Goal: Transaction & Acquisition: Purchase product/service

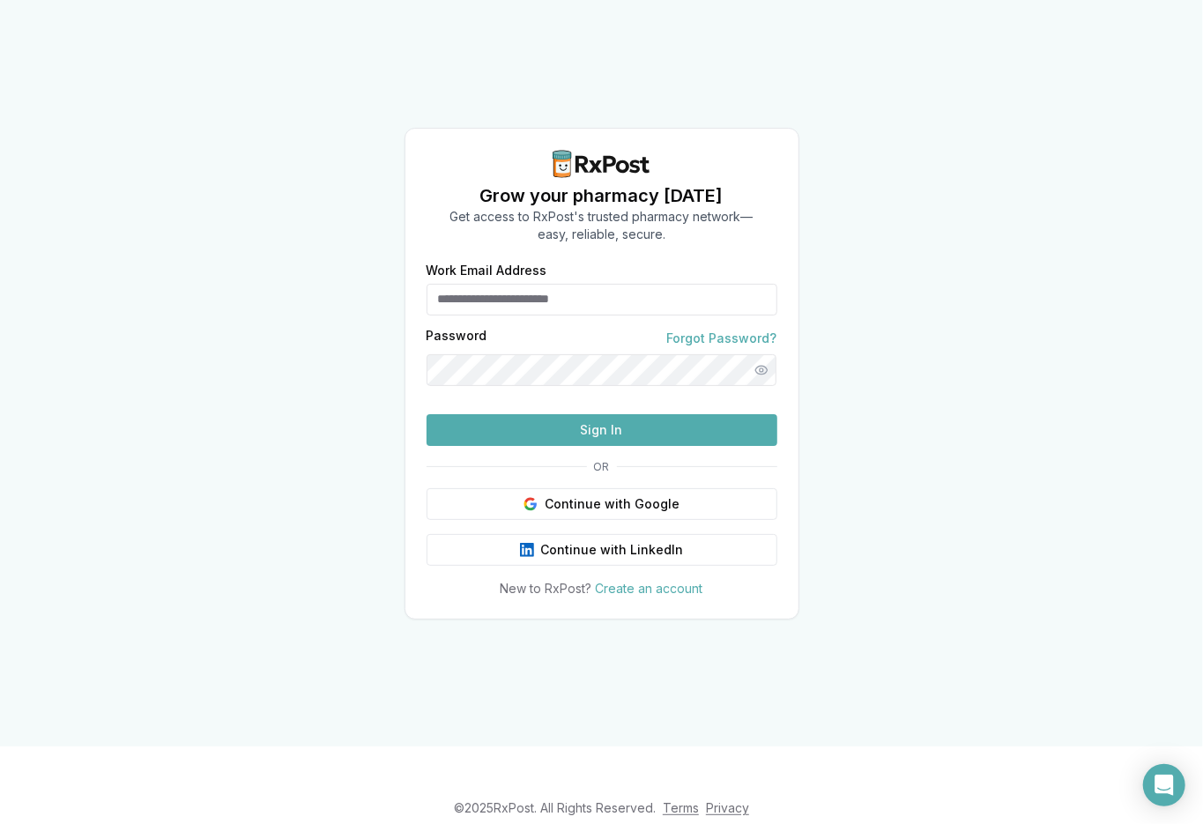
type input "**********"
click at [590, 446] on button "Sign In" at bounding box center [602, 430] width 351 height 32
click at [576, 446] on button "Sign In" at bounding box center [602, 430] width 351 height 32
click at [759, 354] on button "Show password" at bounding box center [762, 370] width 32 height 32
click at [575, 446] on button "Sign In" at bounding box center [602, 430] width 351 height 32
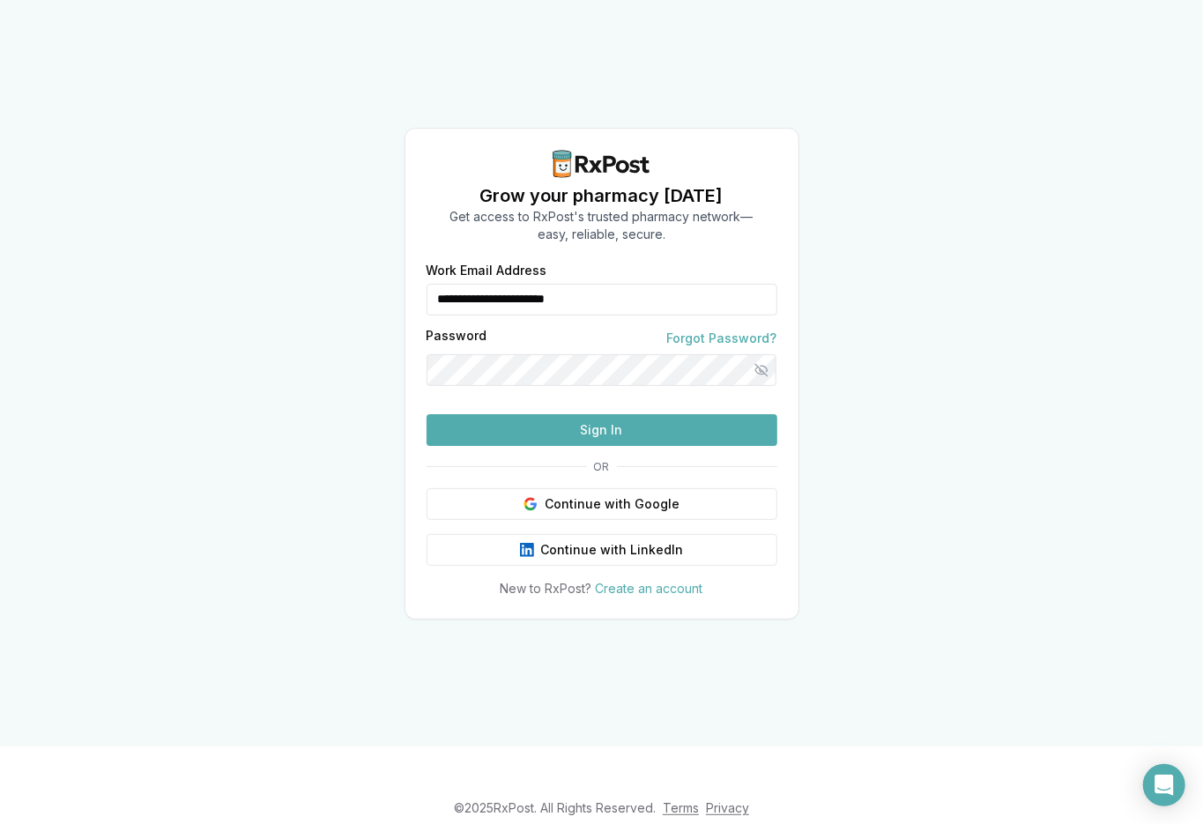
click at [575, 446] on button "Sign In" at bounding box center [602, 430] width 351 height 32
click at [707, 330] on link "Forgot Password?" at bounding box center [722, 339] width 110 height 18
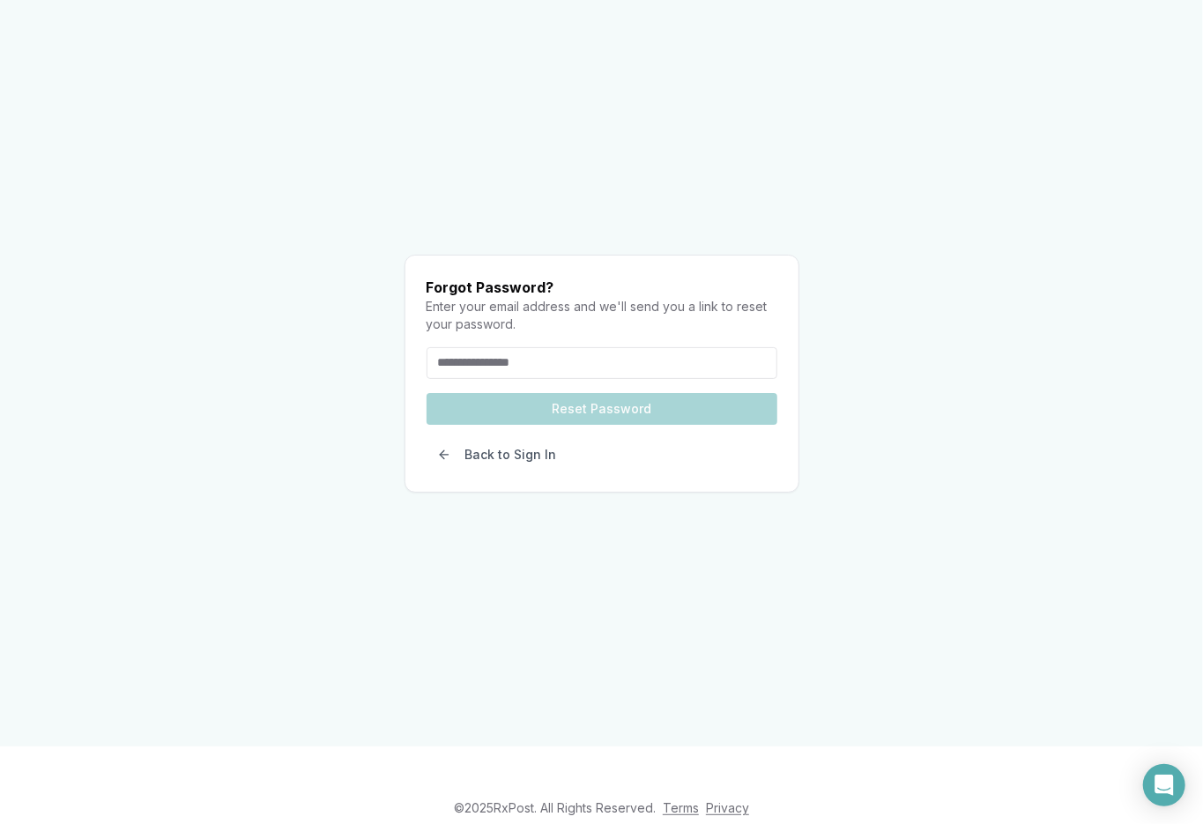
click at [517, 347] on input "email" at bounding box center [602, 363] width 351 height 32
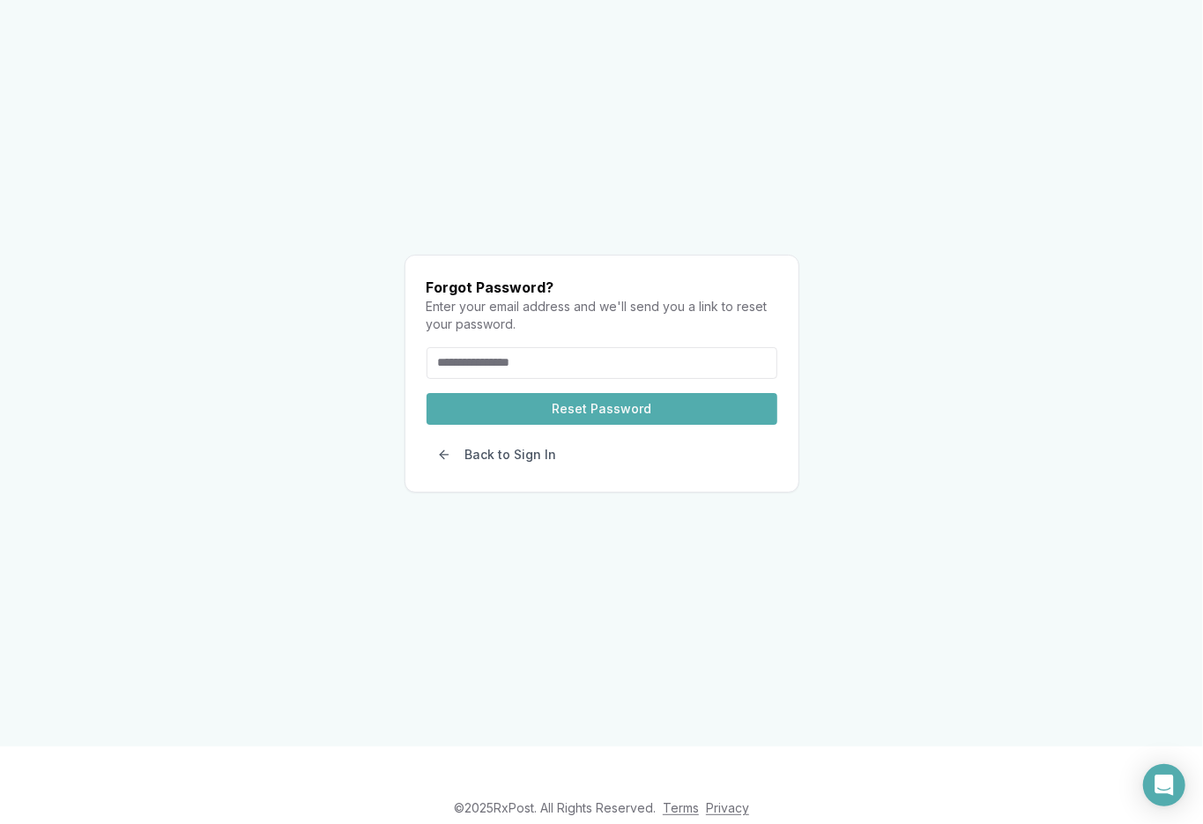
type input "**********"
click at [616, 393] on button "Reset Password" at bounding box center [602, 409] width 351 height 32
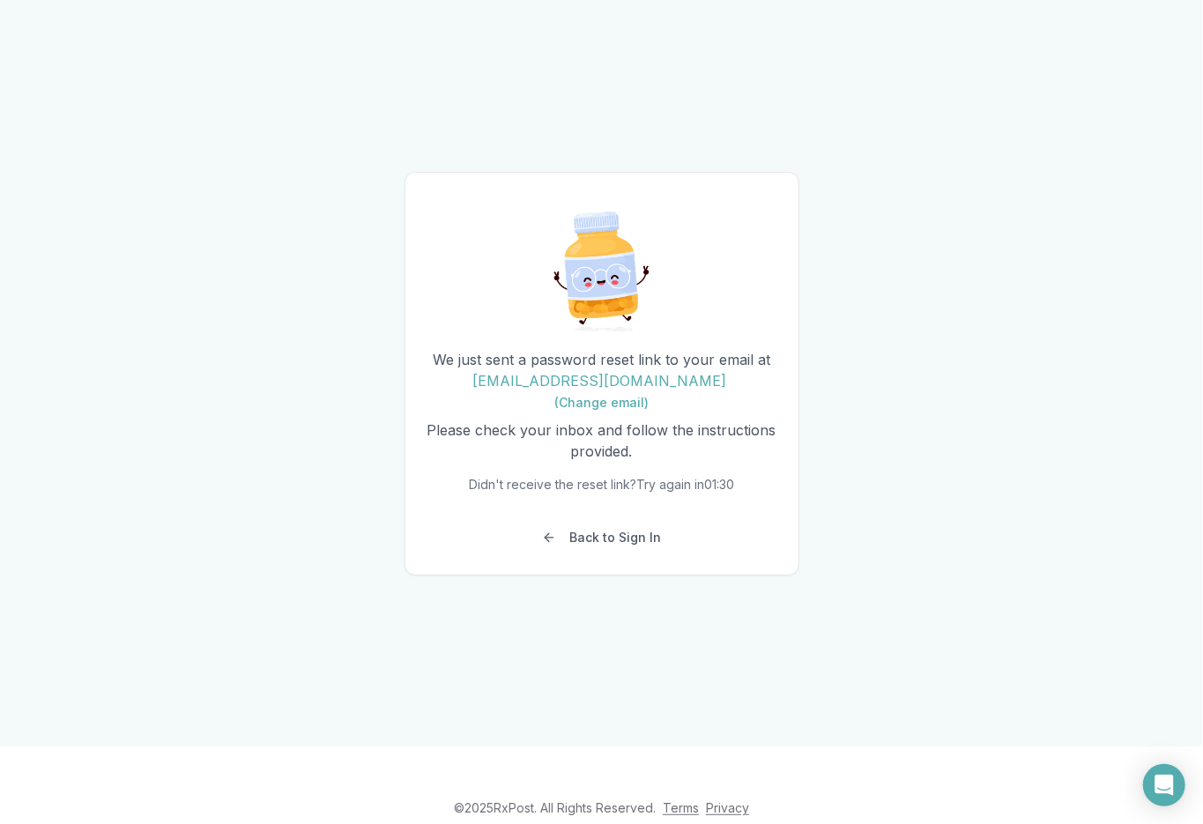
click at [567, 374] on p "We just sent a password reset link to your email at BUCKY91302@SBCGLOBAL.NET (C…" at bounding box center [602, 380] width 351 height 63
click at [596, 553] on button "Back to Sign In" at bounding box center [602, 538] width 141 height 32
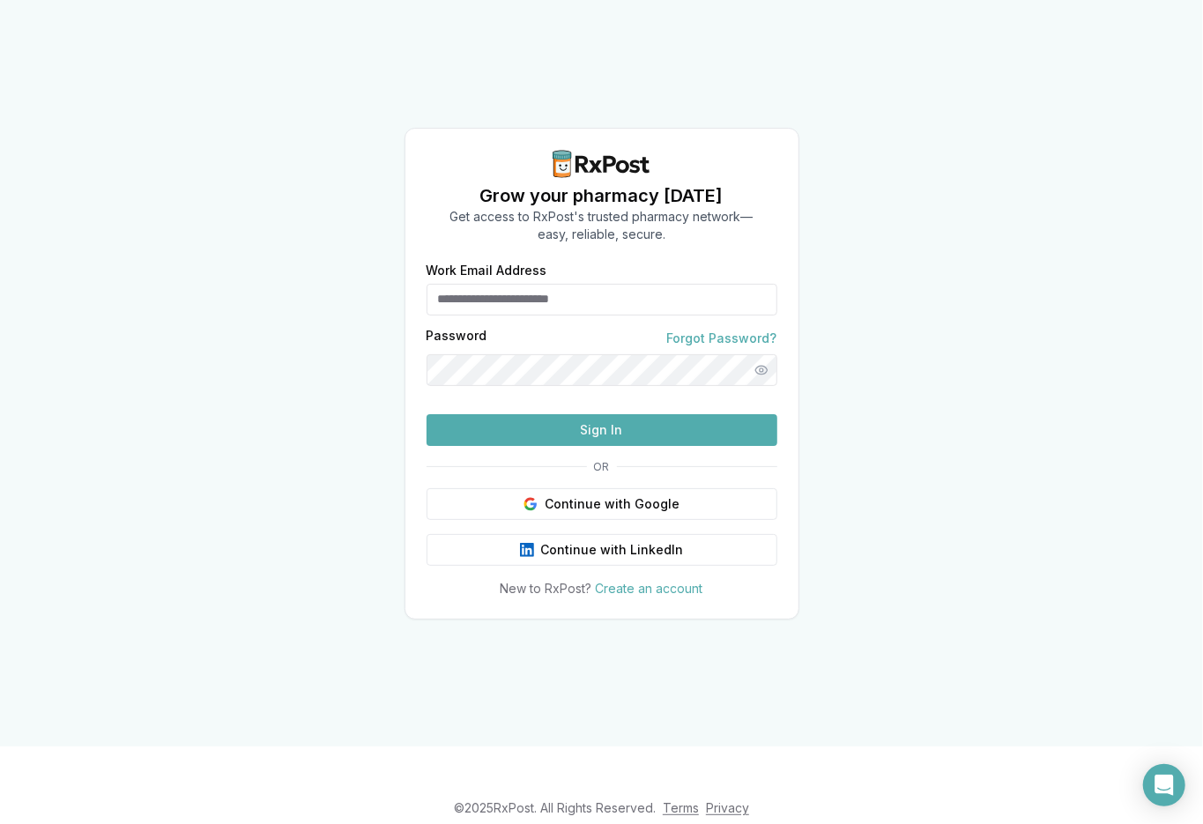
type input "**********"
click at [759, 354] on button "Show password" at bounding box center [762, 370] width 32 height 32
click at [576, 446] on button "Sign In" at bounding box center [602, 430] width 351 height 32
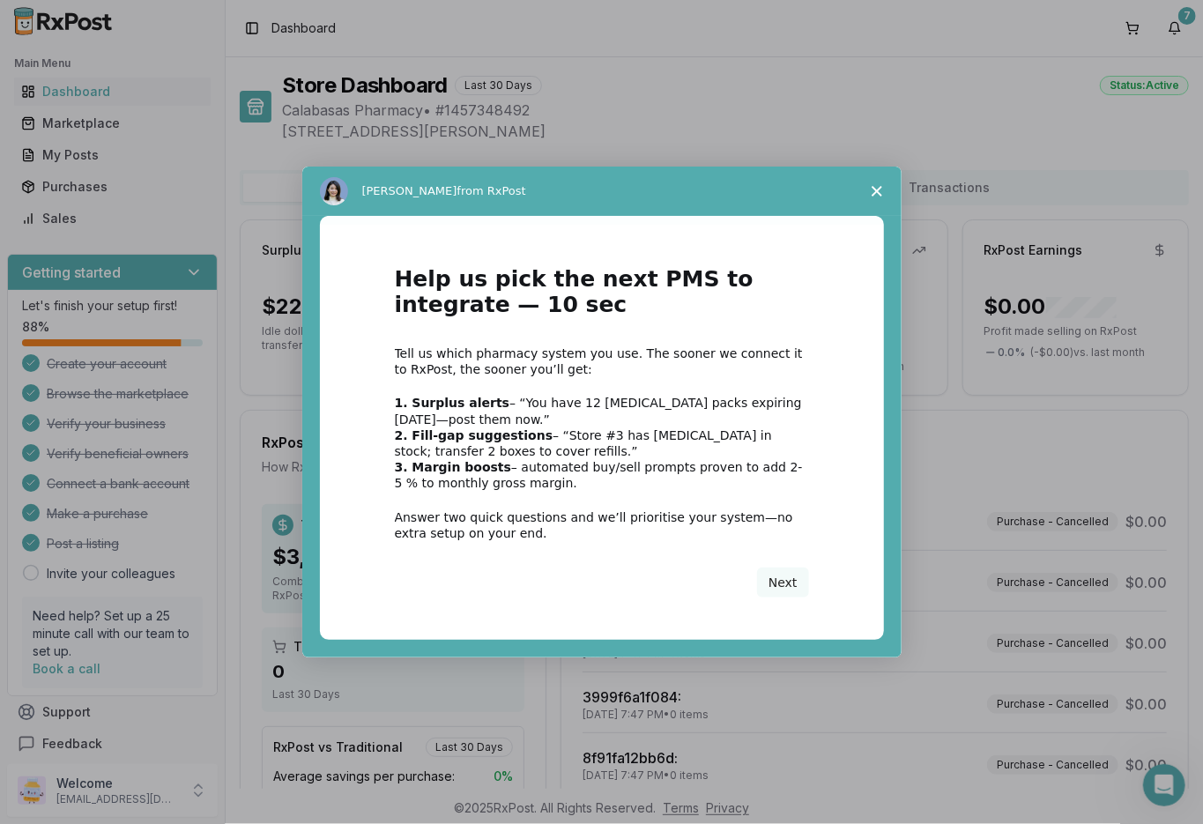
click at [874, 190] on icon "Close survey" at bounding box center [877, 191] width 11 height 11
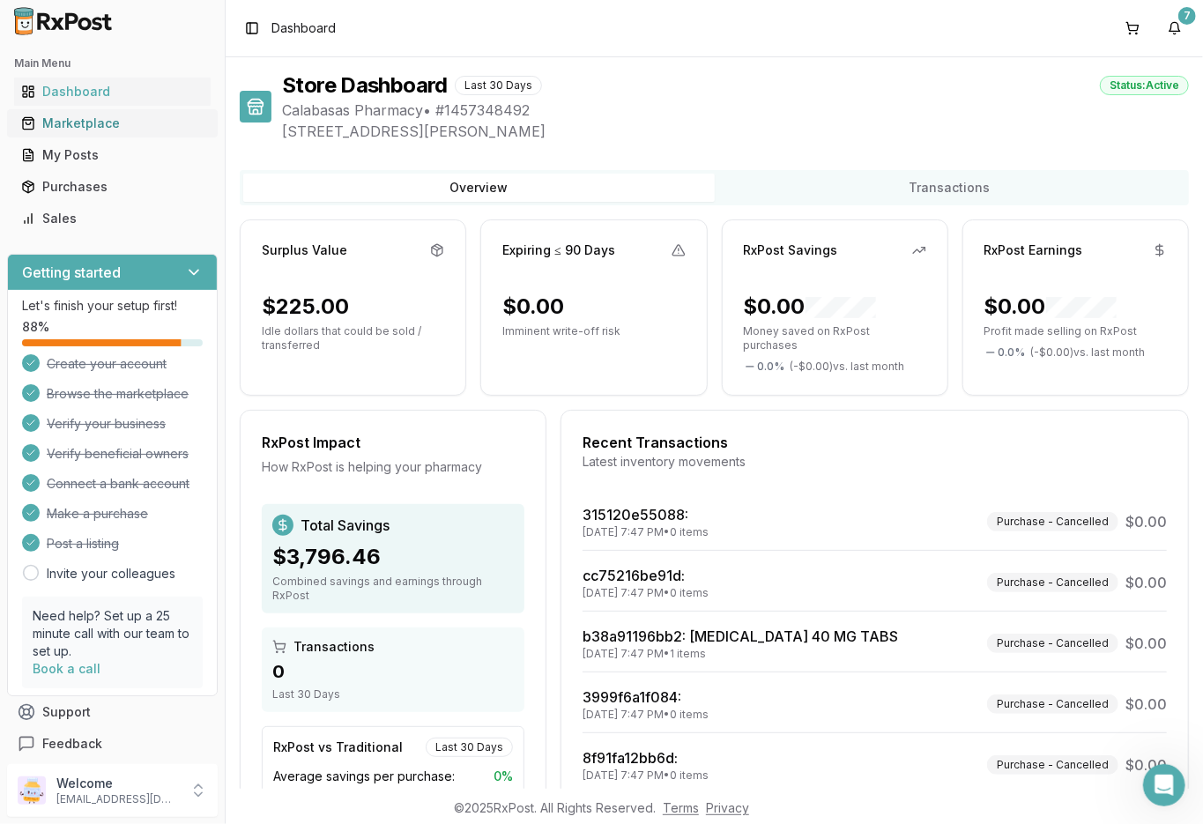
click at [100, 119] on div "Marketplace" at bounding box center [112, 124] width 182 height 18
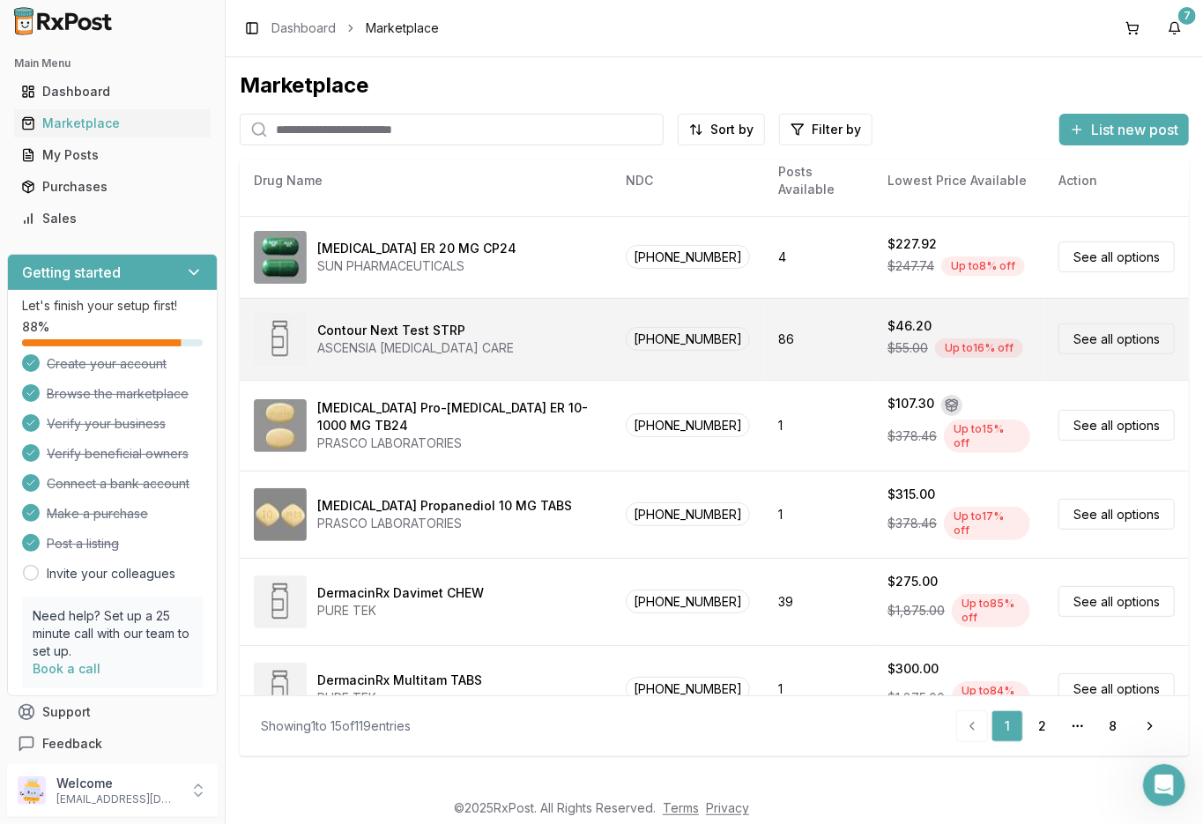
scroll to position [752, 0]
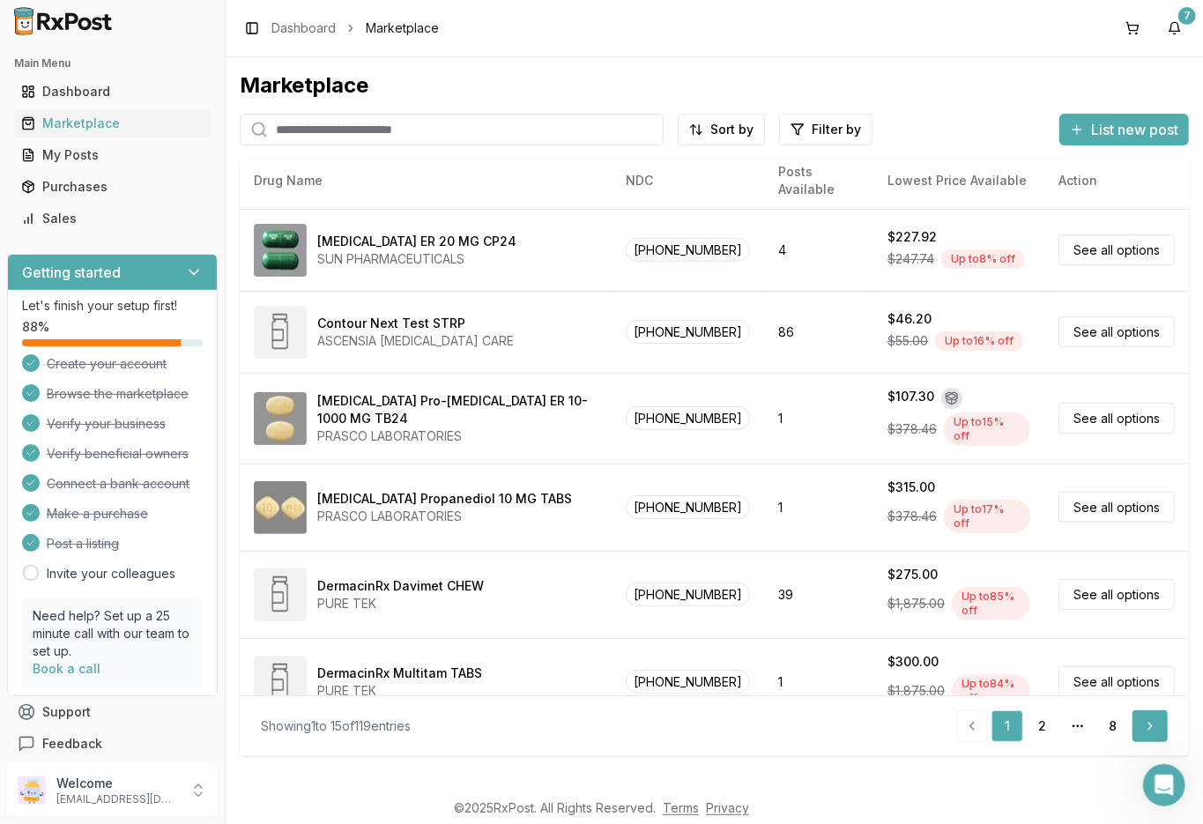
click at [1146, 725] on link "Next" at bounding box center [1150, 726] width 35 height 32
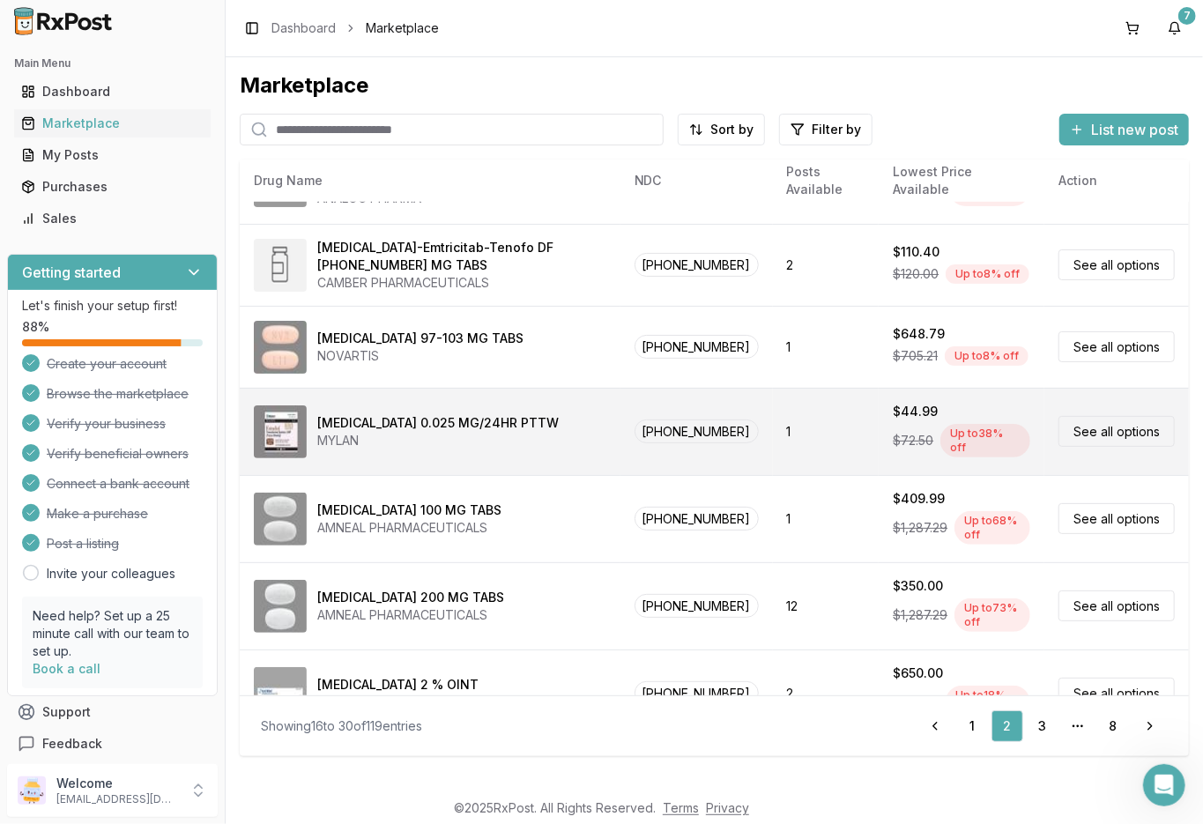
scroll to position [757, 0]
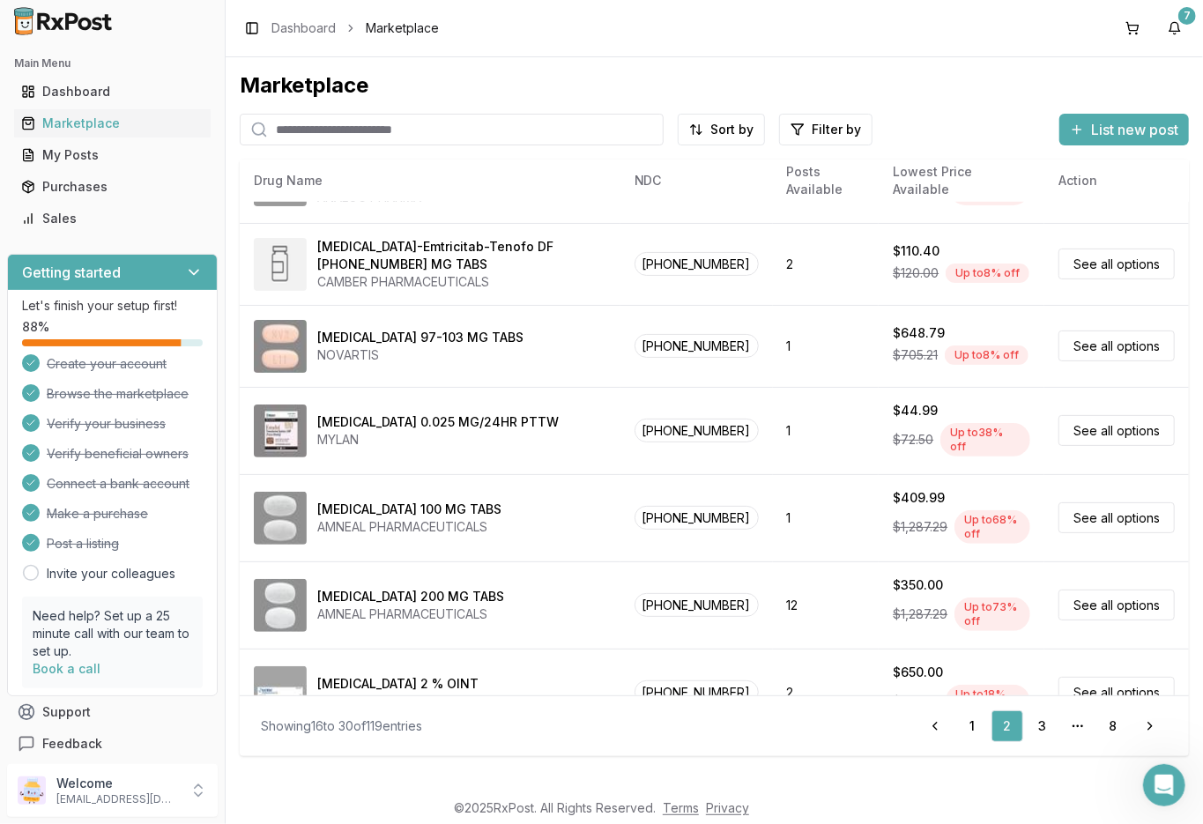
click at [301, 138] on input "search" at bounding box center [452, 130] width 424 height 32
type input "********"
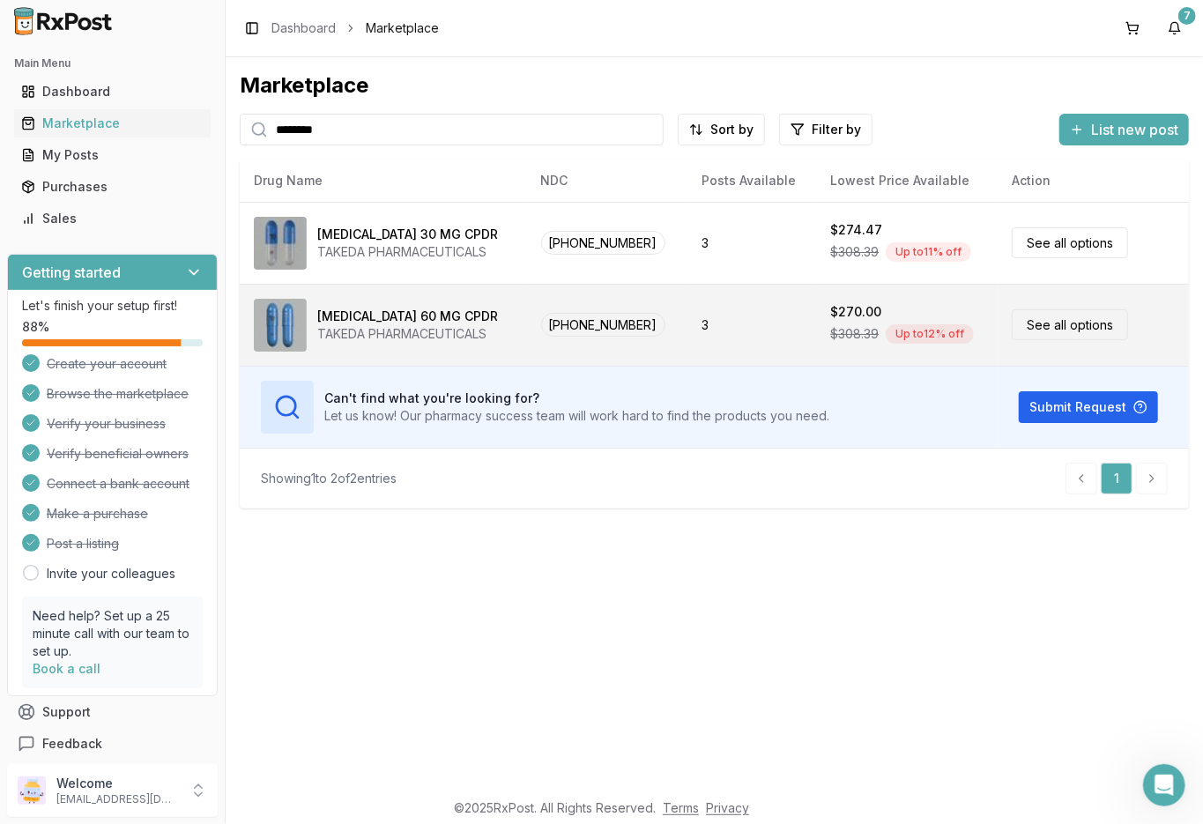
click at [1070, 322] on link "See all options" at bounding box center [1070, 324] width 116 height 31
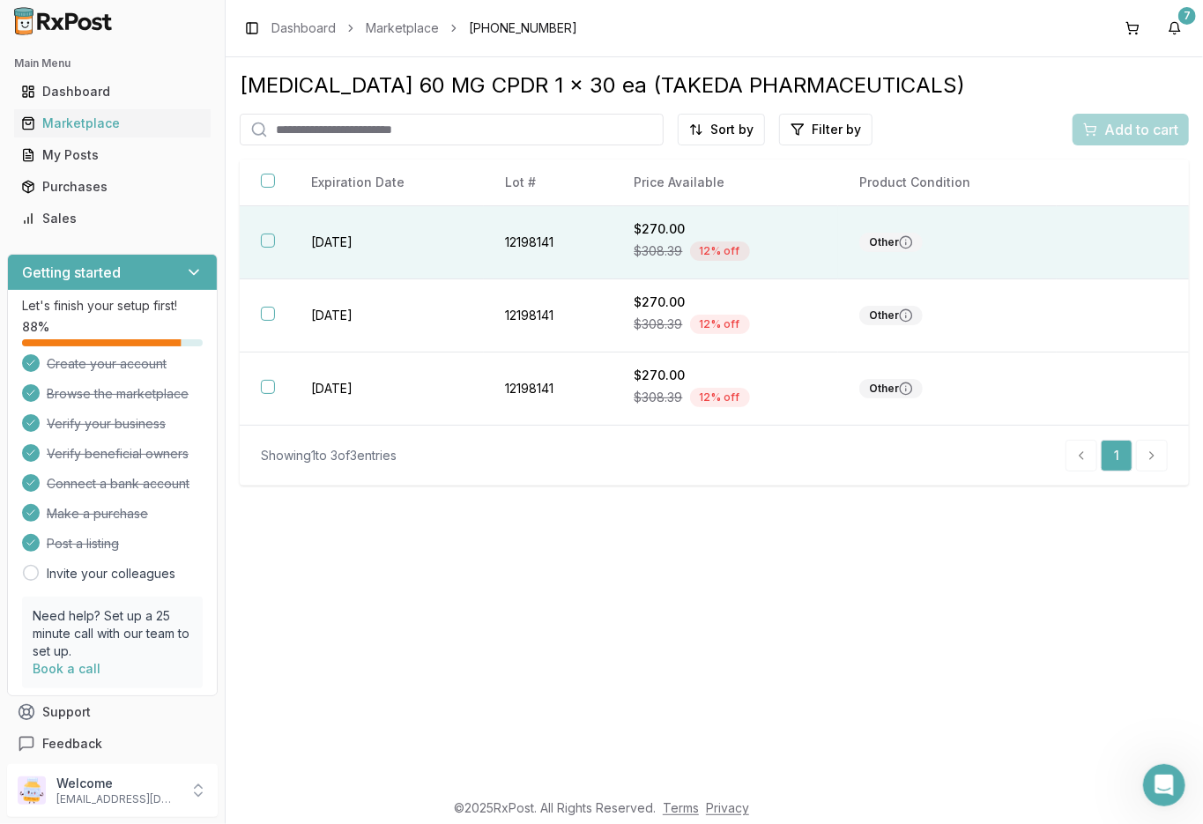
click at [262, 239] on button "button" at bounding box center [268, 241] width 14 height 14
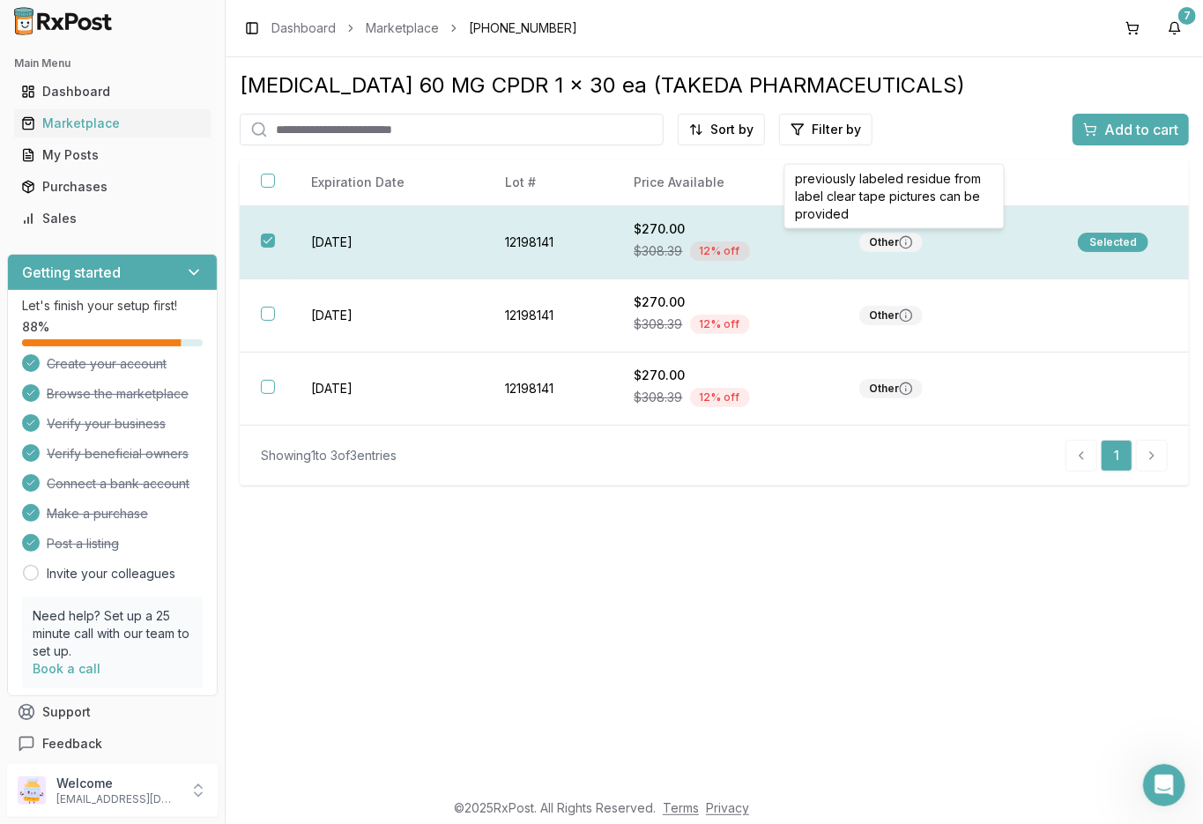
click at [896, 242] on div "Other" at bounding box center [890, 242] width 63 height 19
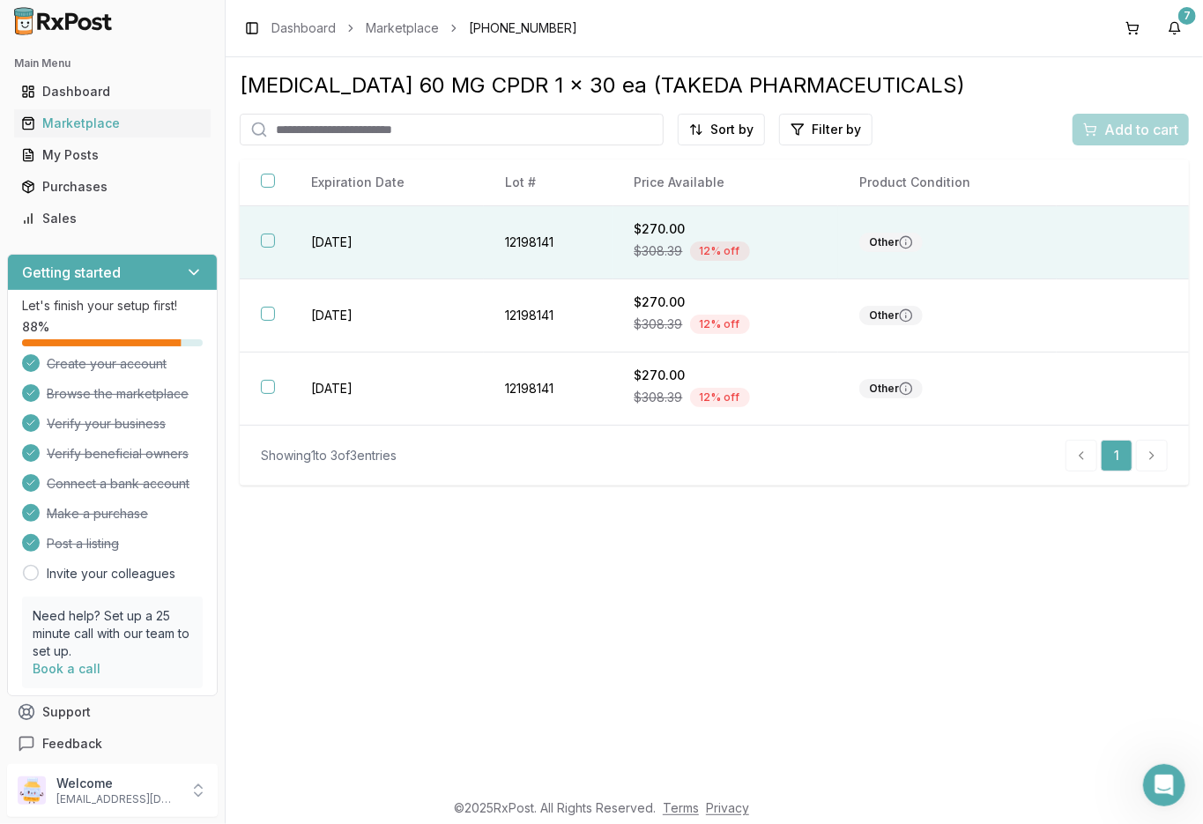
click at [339, 234] on td "2026-03-31" at bounding box center [387, 242] width 194 height 73
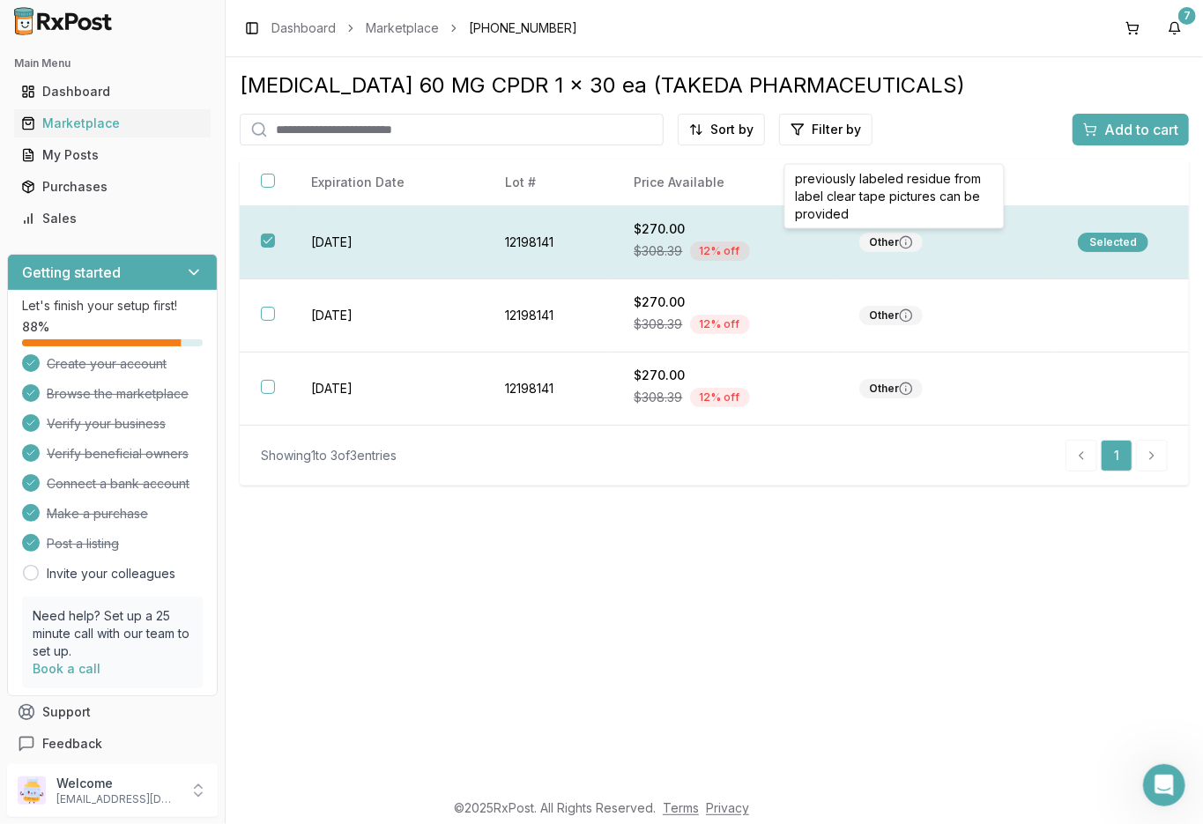
click at [901, 242] on icon at bounding box center [906, 242] width 14 height 14
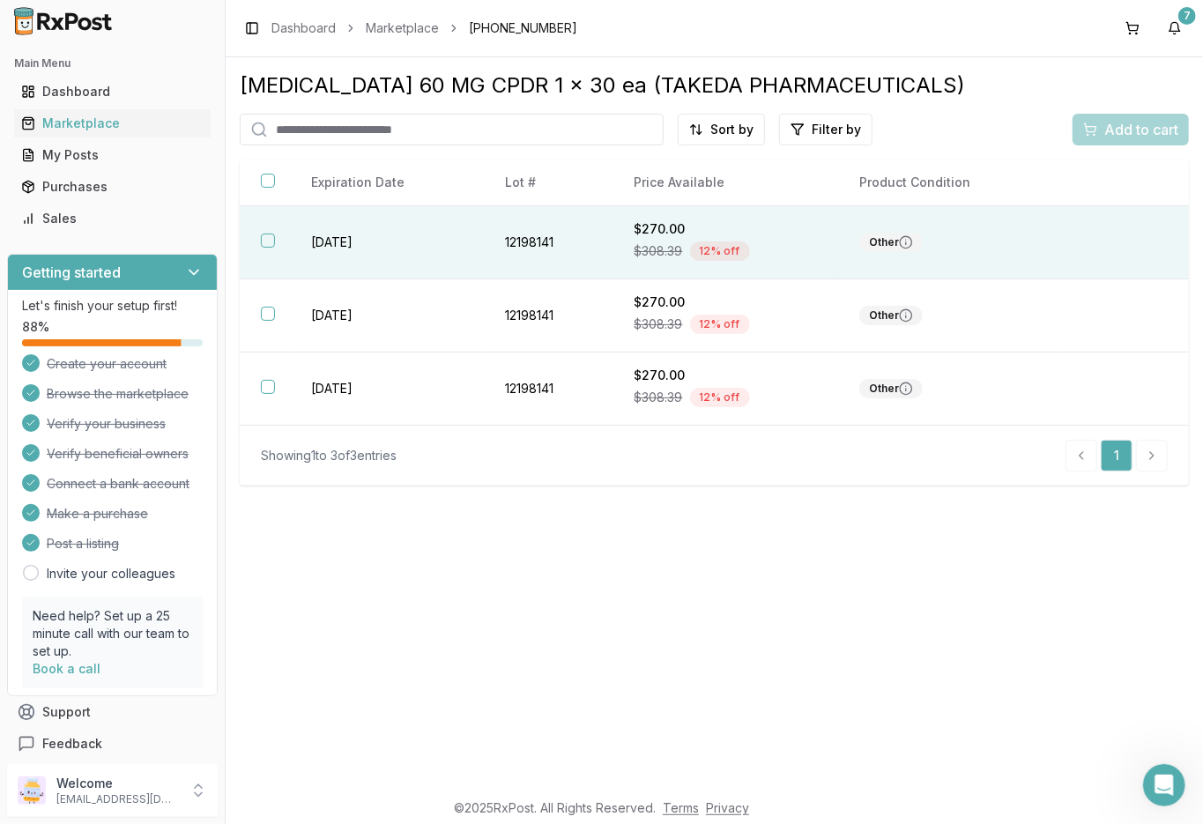
click at [906, 244] on icon at bounding box center [906, 243] width 0 height 3
click at [1132, 123] on span "Add to cart" at bounding box center [1141, 129] width 74 height 21
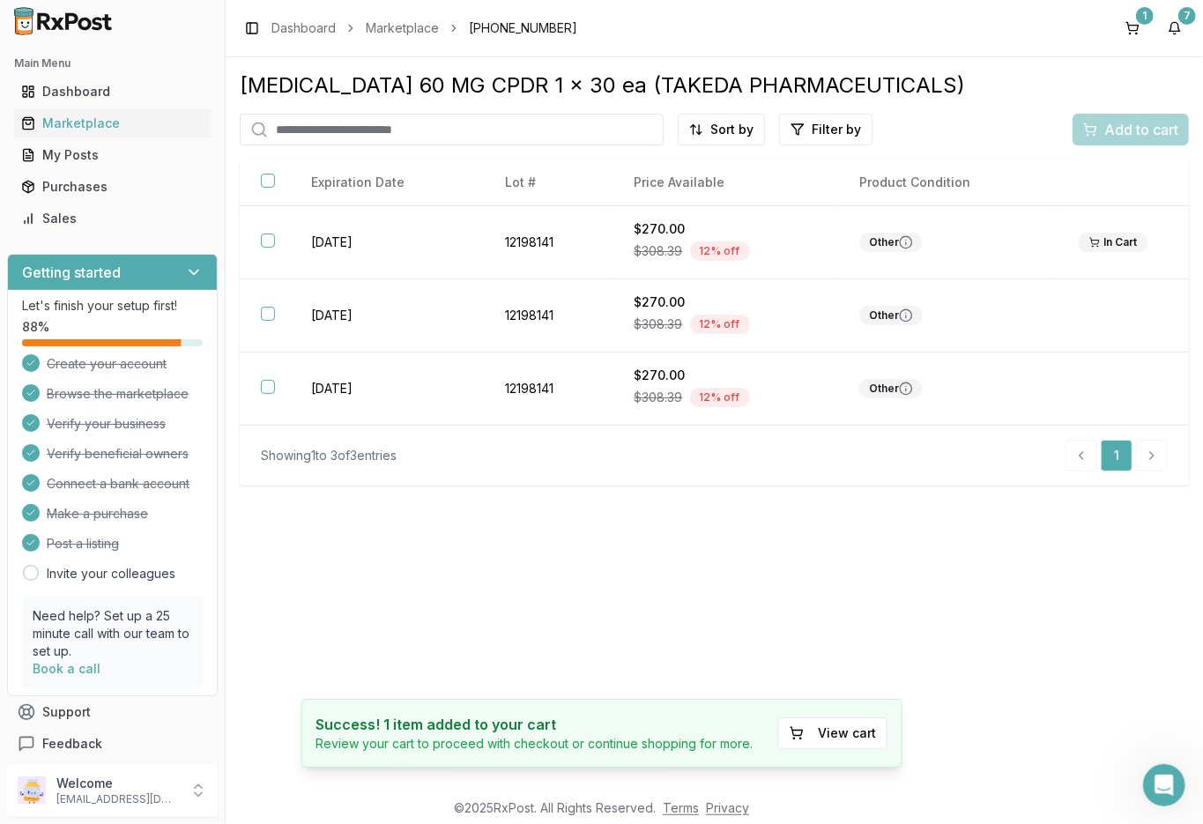
click at [393, 130] on input "search" at bounding box center [452, 130] width 424 height 32
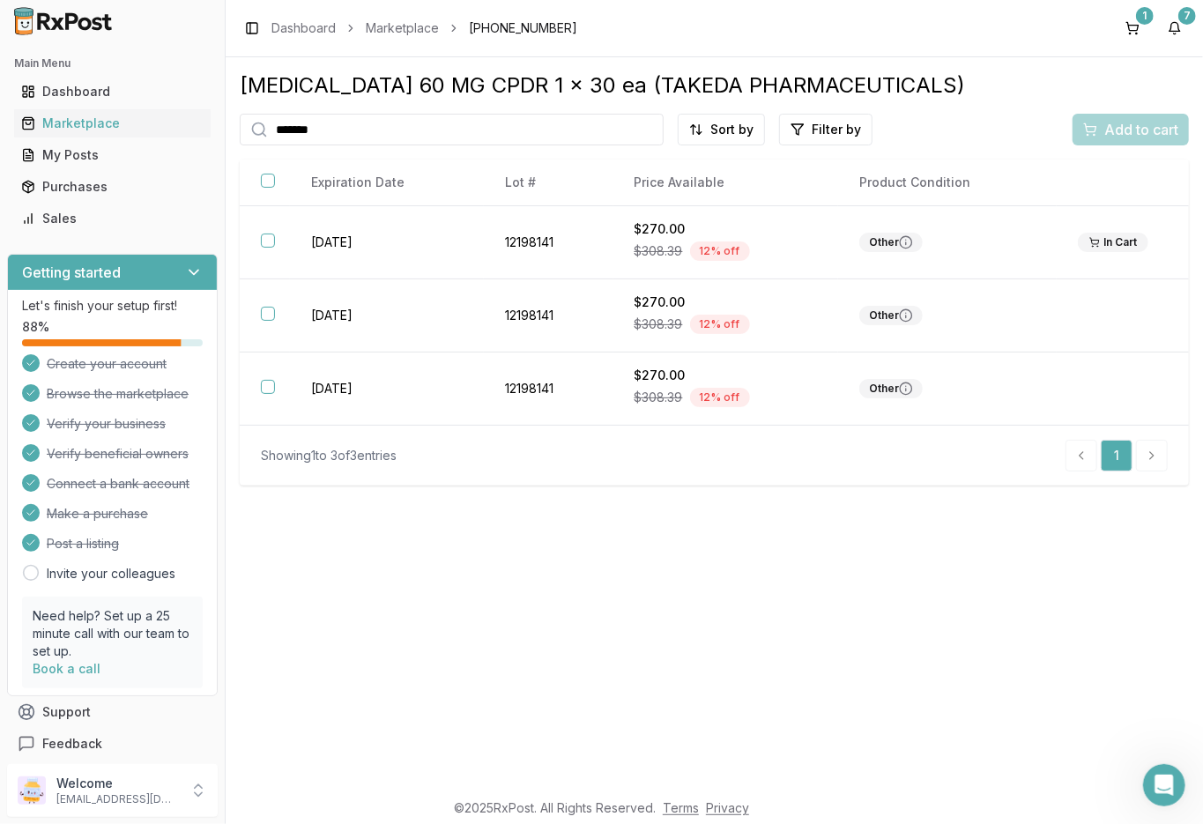
type input "*******"
click at [551, 130] on input "*******" at bounding box center [452, 130] width 424 height 32
click at [306, 28] on link "Dashboard" at bounding box center [303, 28] width 64 height 18
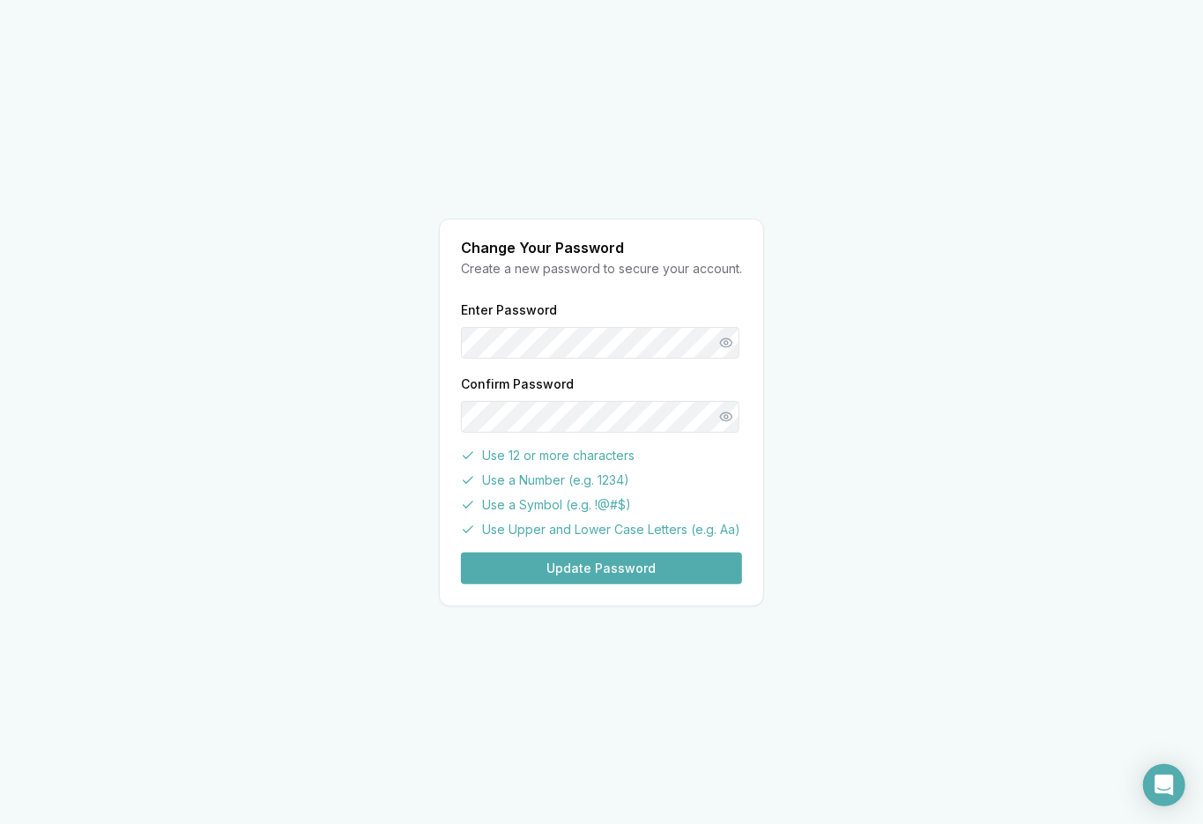
click at [632, 569] on button "Update Password" at bounding box center [601, 569] width 281 height 32
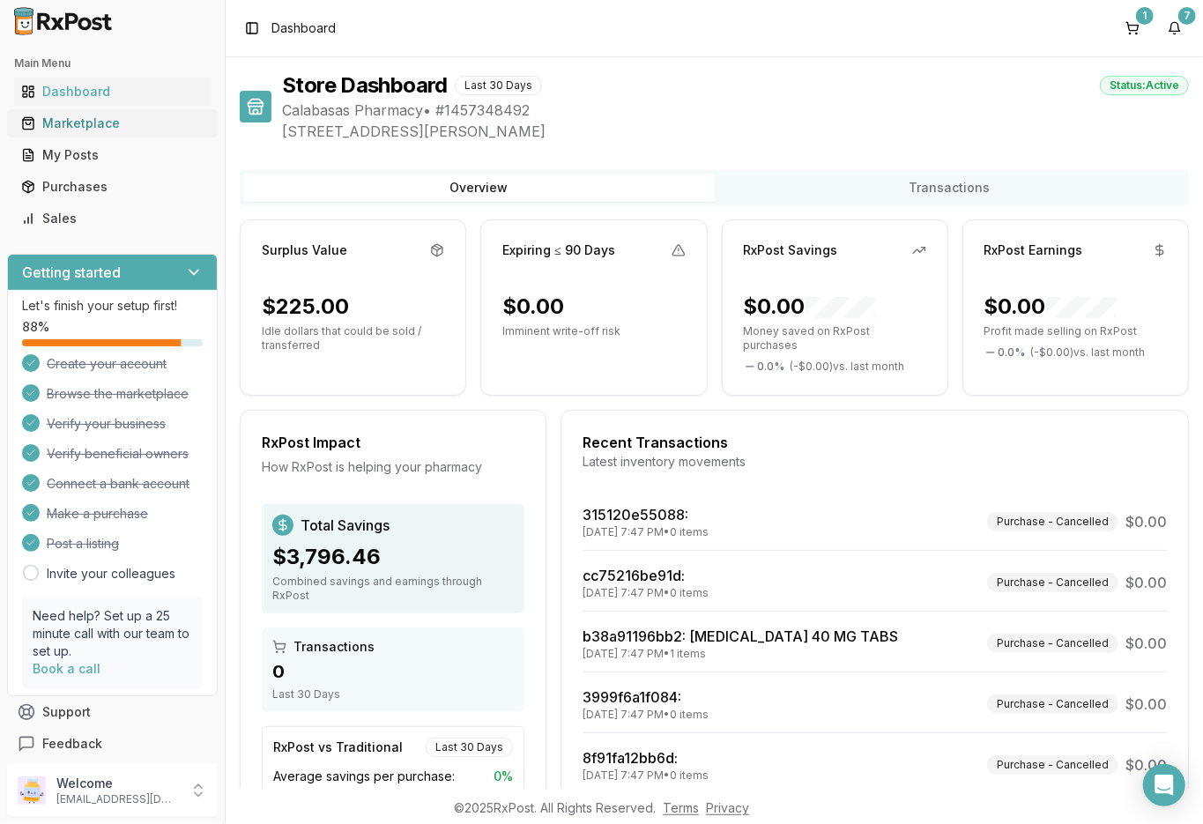
click at [63, 119] on div "Marketplace" at bounding box center [112, 124] width 182 height 18
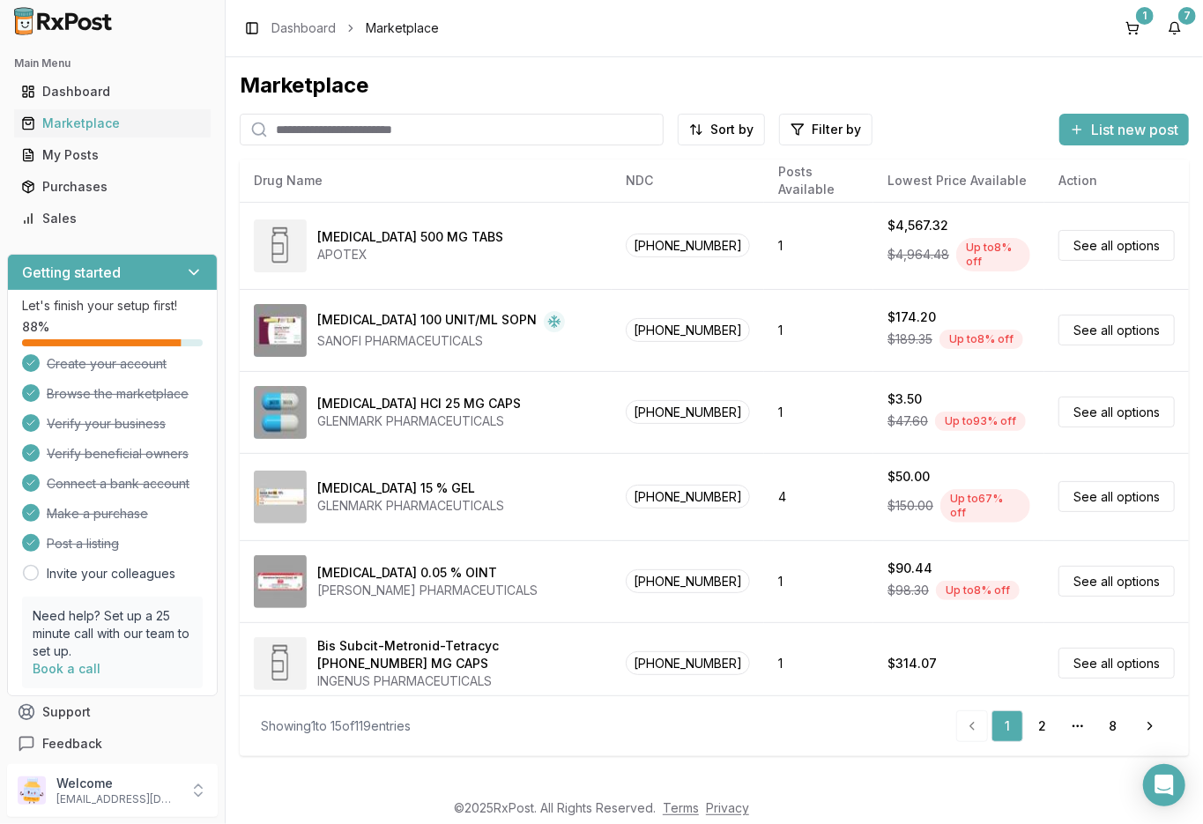
click at [335, 131] on input "search" at bounding box center [452, 130] width 424 height 32
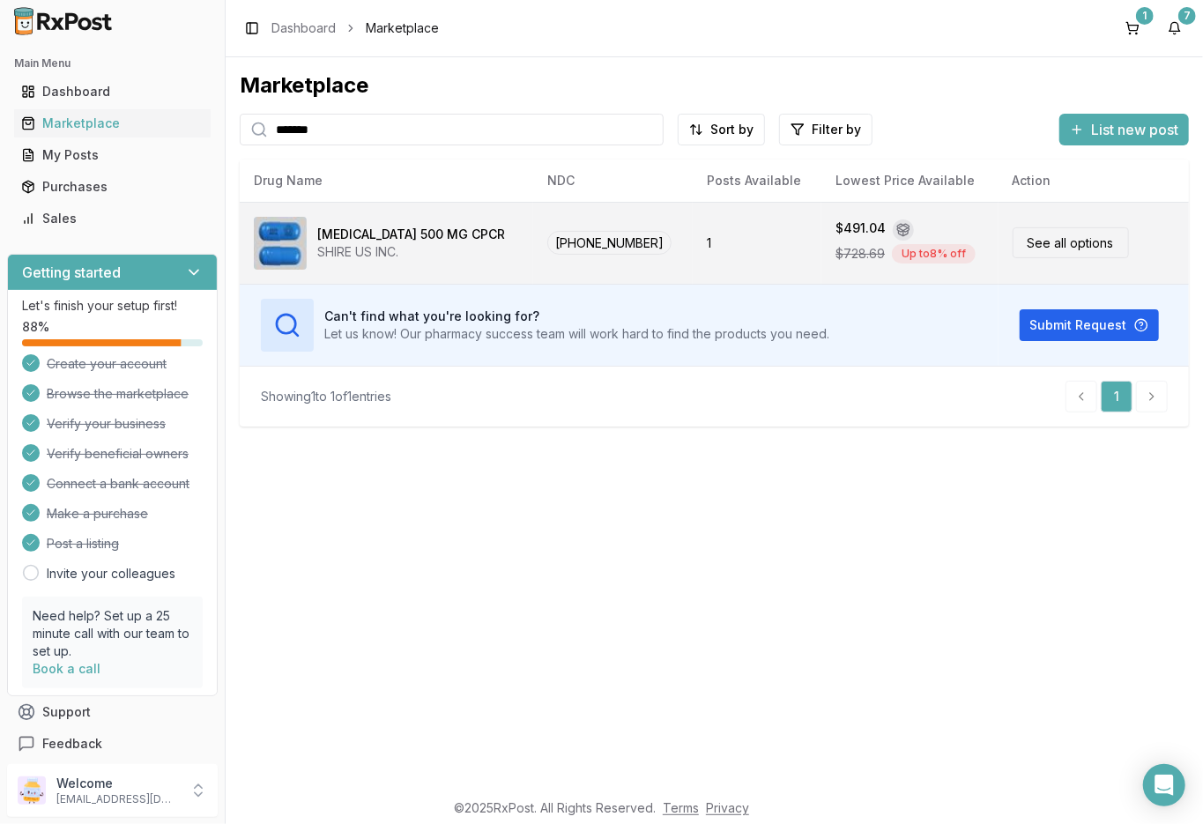
type input "*******"
click at [401, 228] on div "Pentasa 500 MG CPCR" at bounding box center [411, 235] width 188 height 18
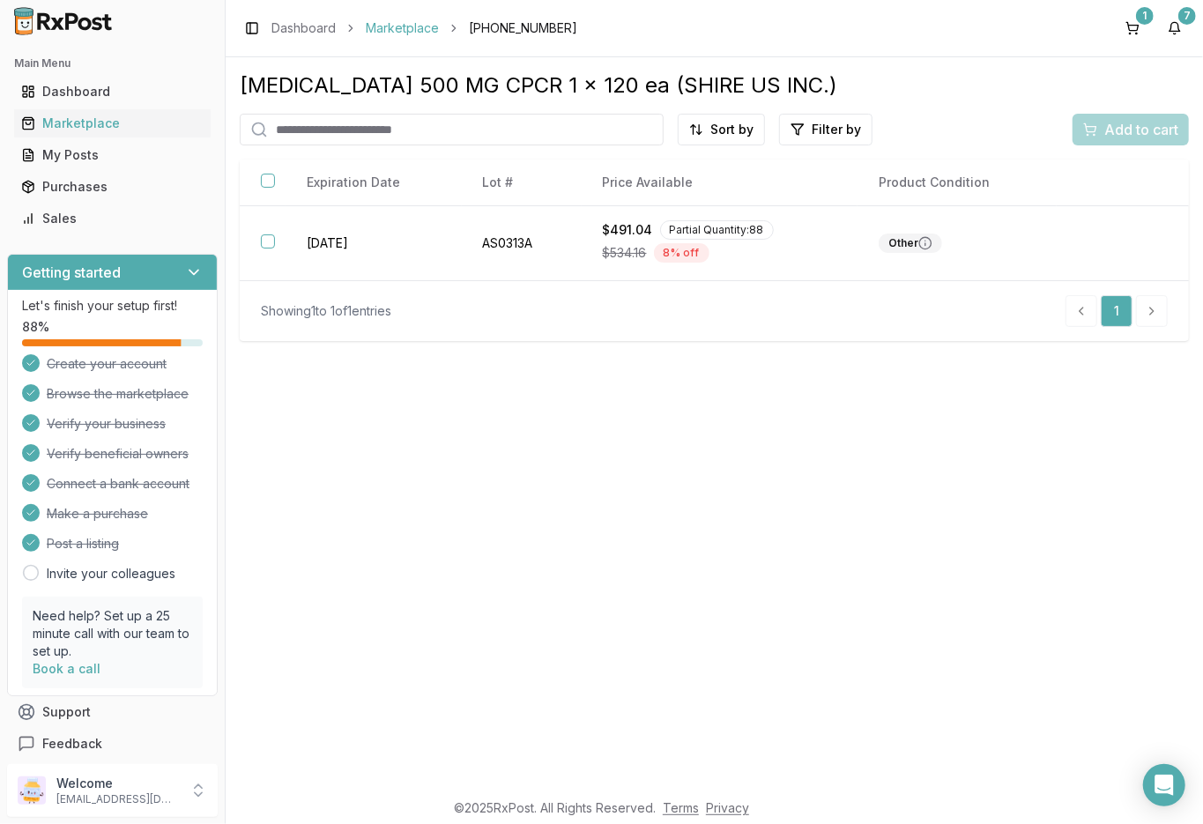
click at [403, 25] on link "Marketplace" at bounding box center [402, 28] width 73 height 18
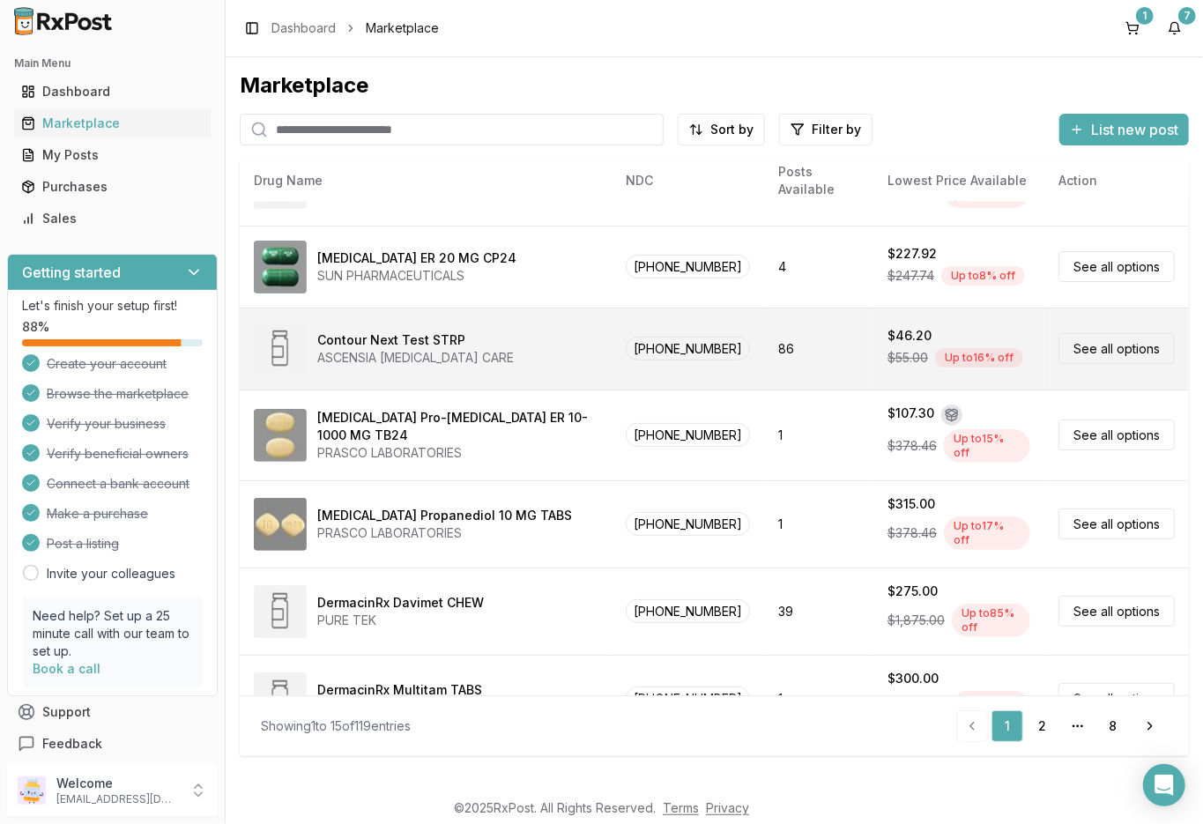
scroll to position [752, 0]
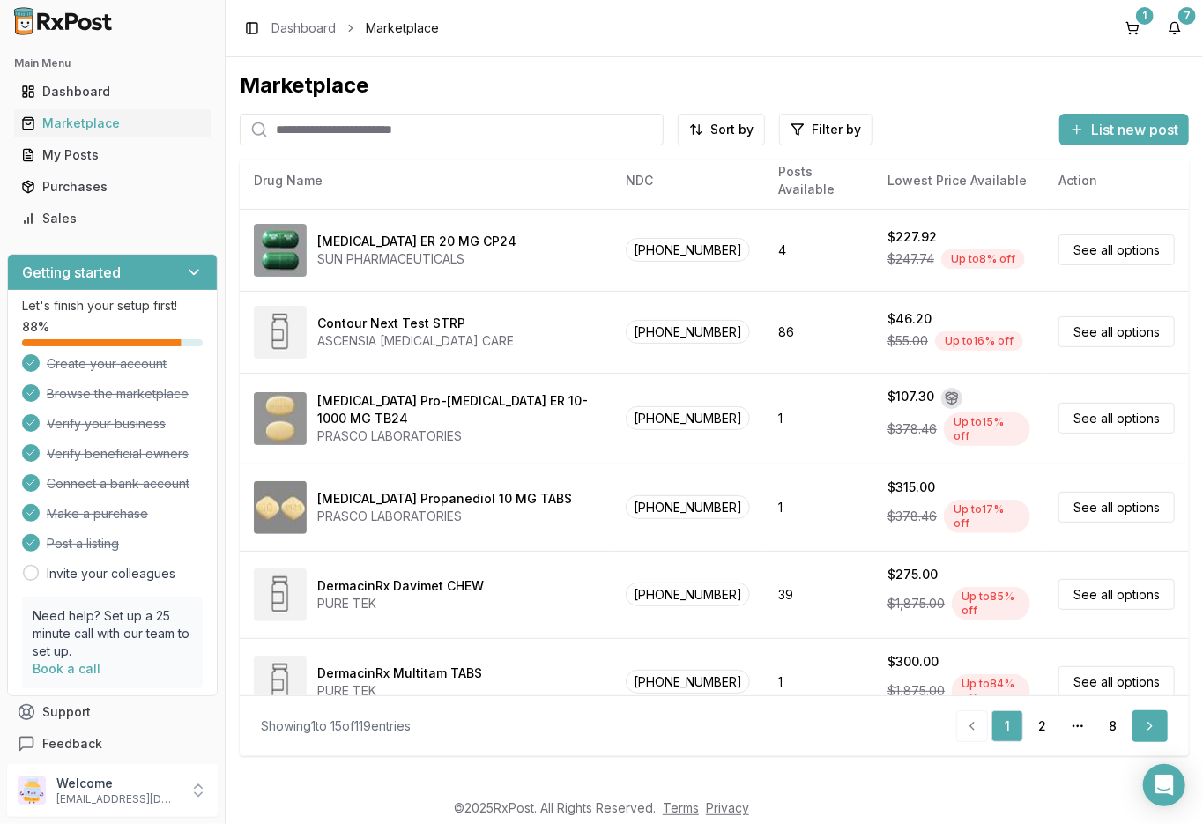
click at [1154, 728] on link "Next" at bounding box center [1150, 726] width 35 height 32
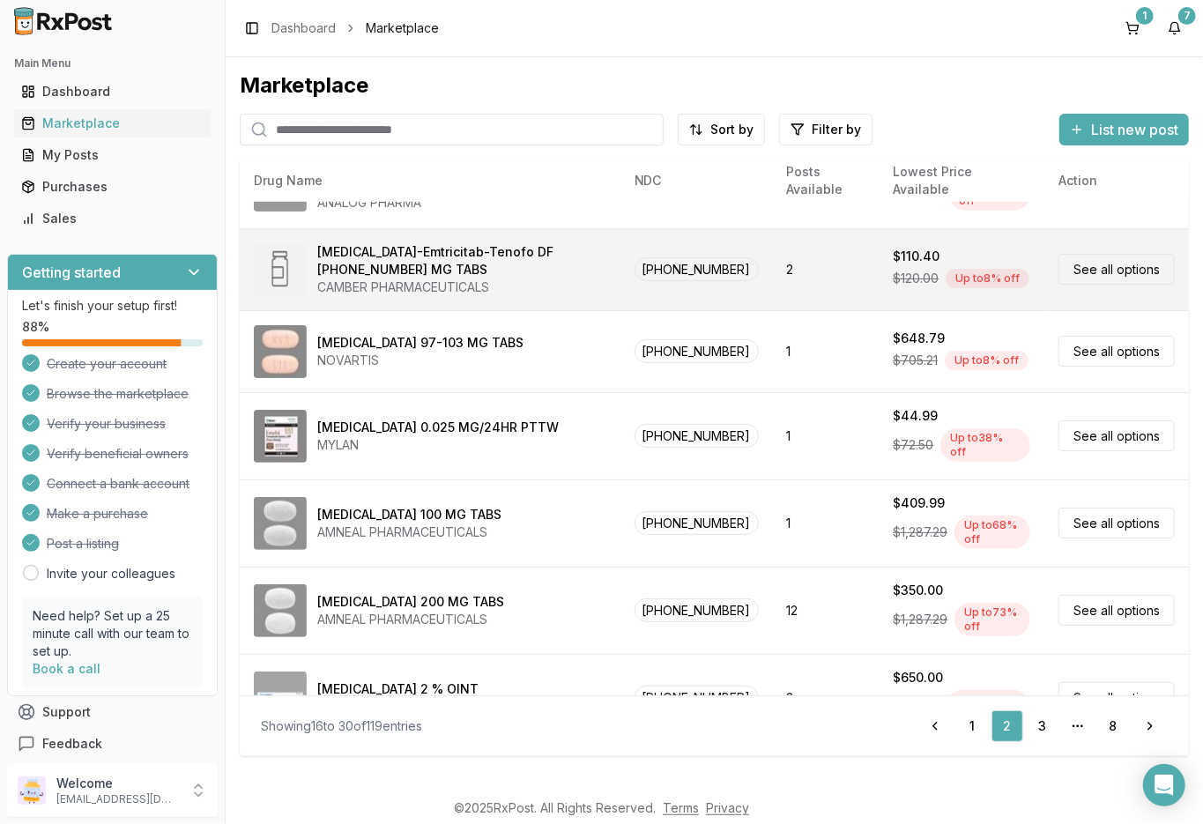
scroll to position [757, 0]
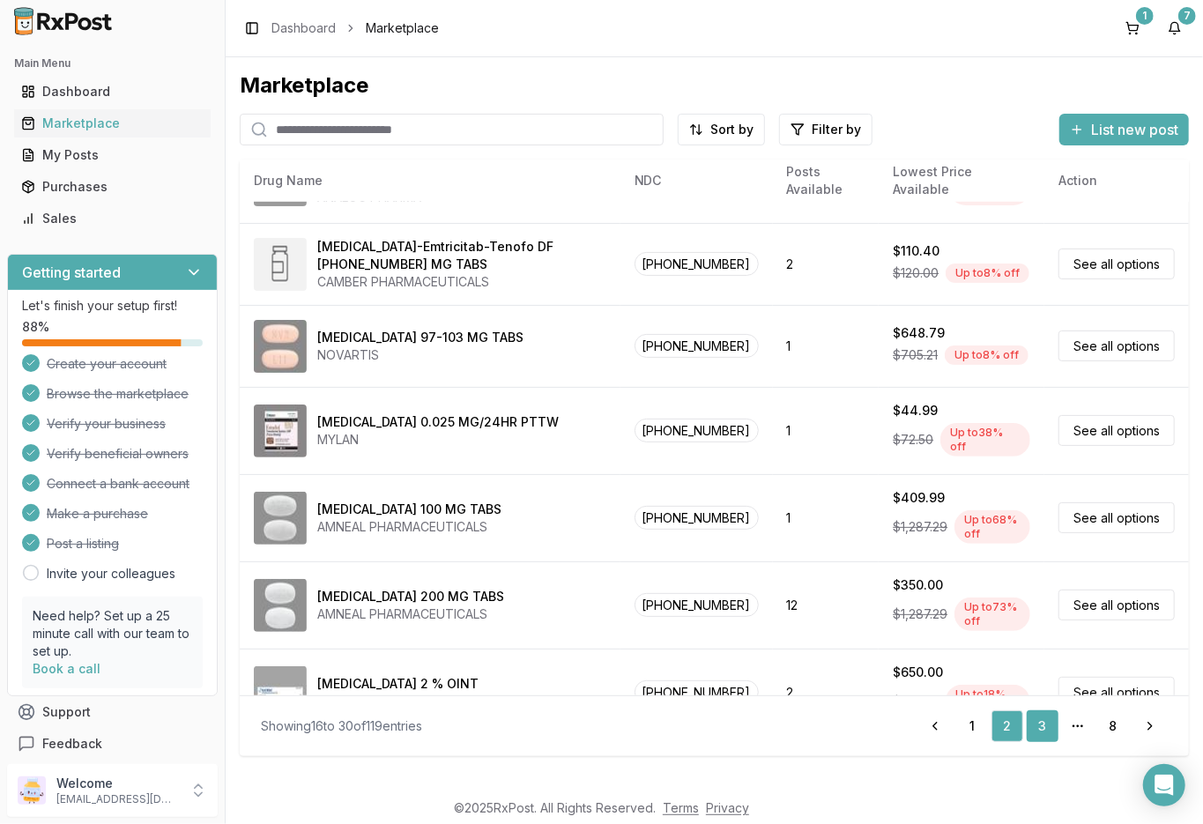
click at [1037, 724] on link "3" at bounding box center [1043, 726] width 32 height 32
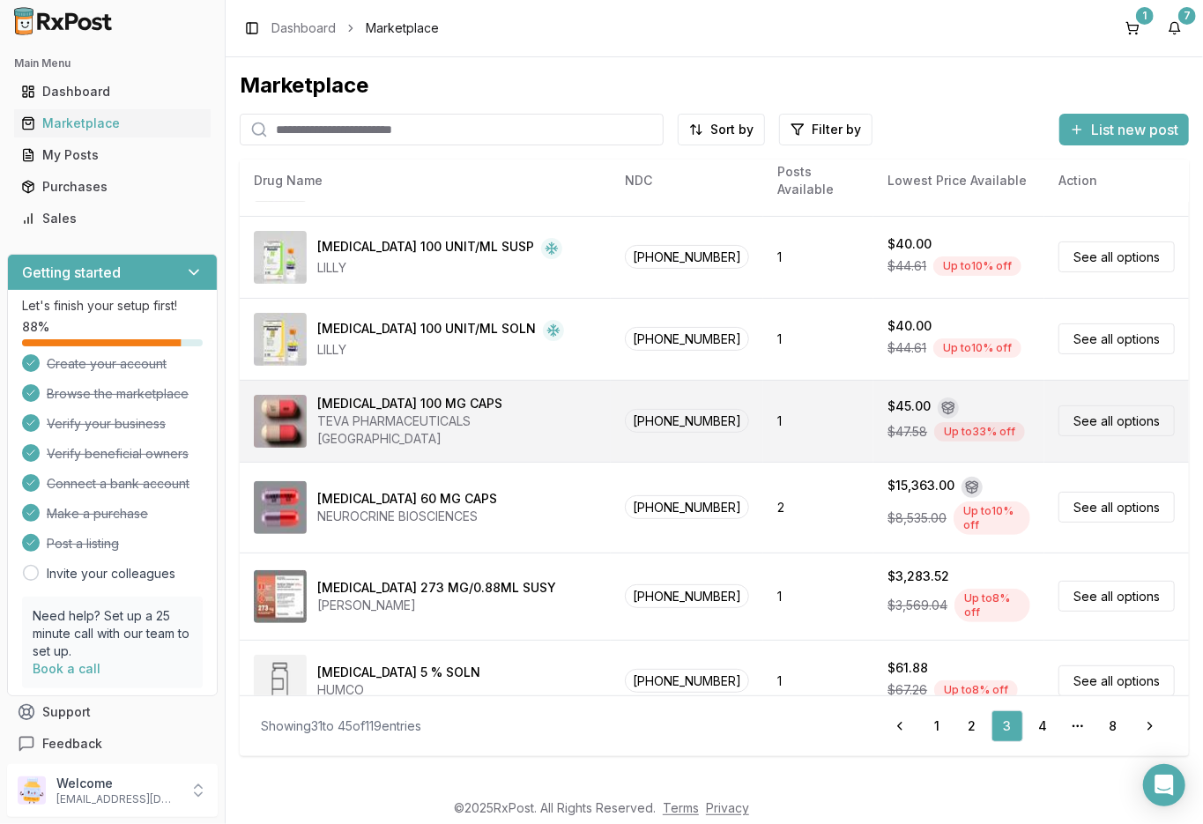
scroll to position [762, 0]
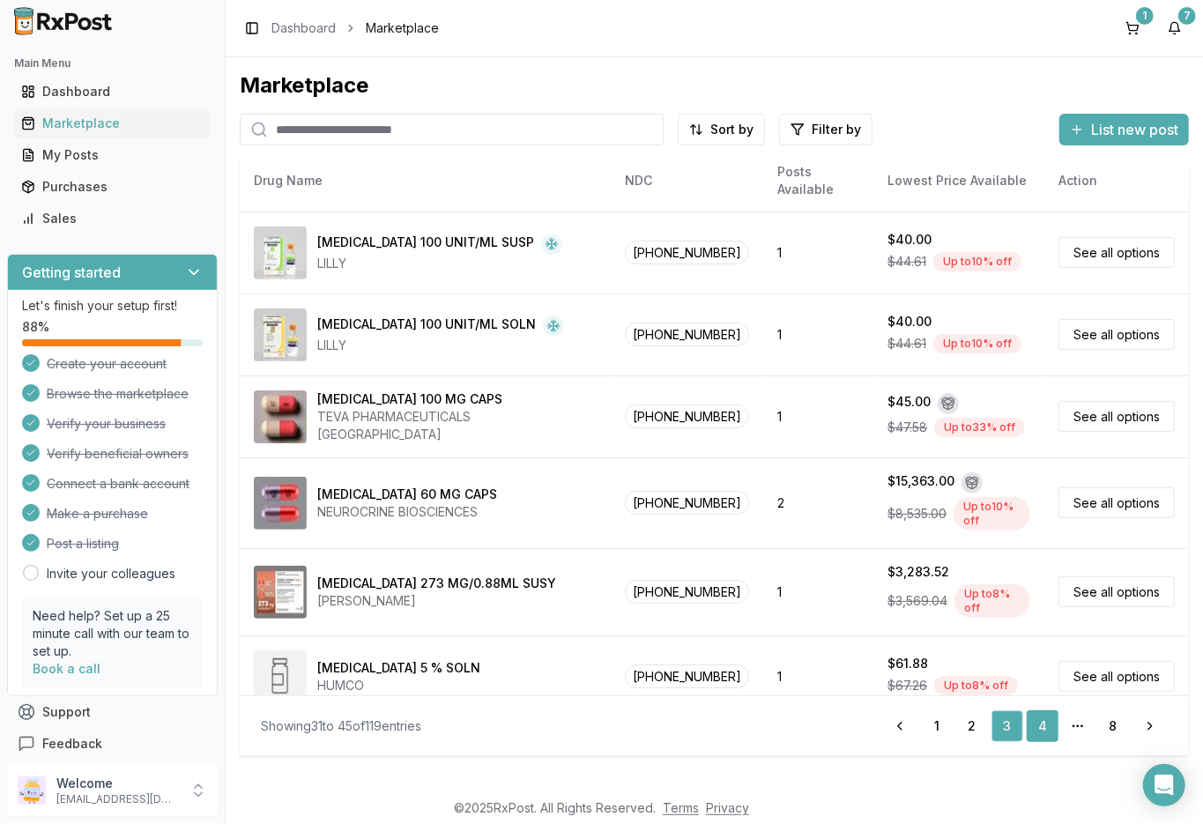
click at [1045, 728] on link "4" at bounding box center [1043, 726] width 32 height 32
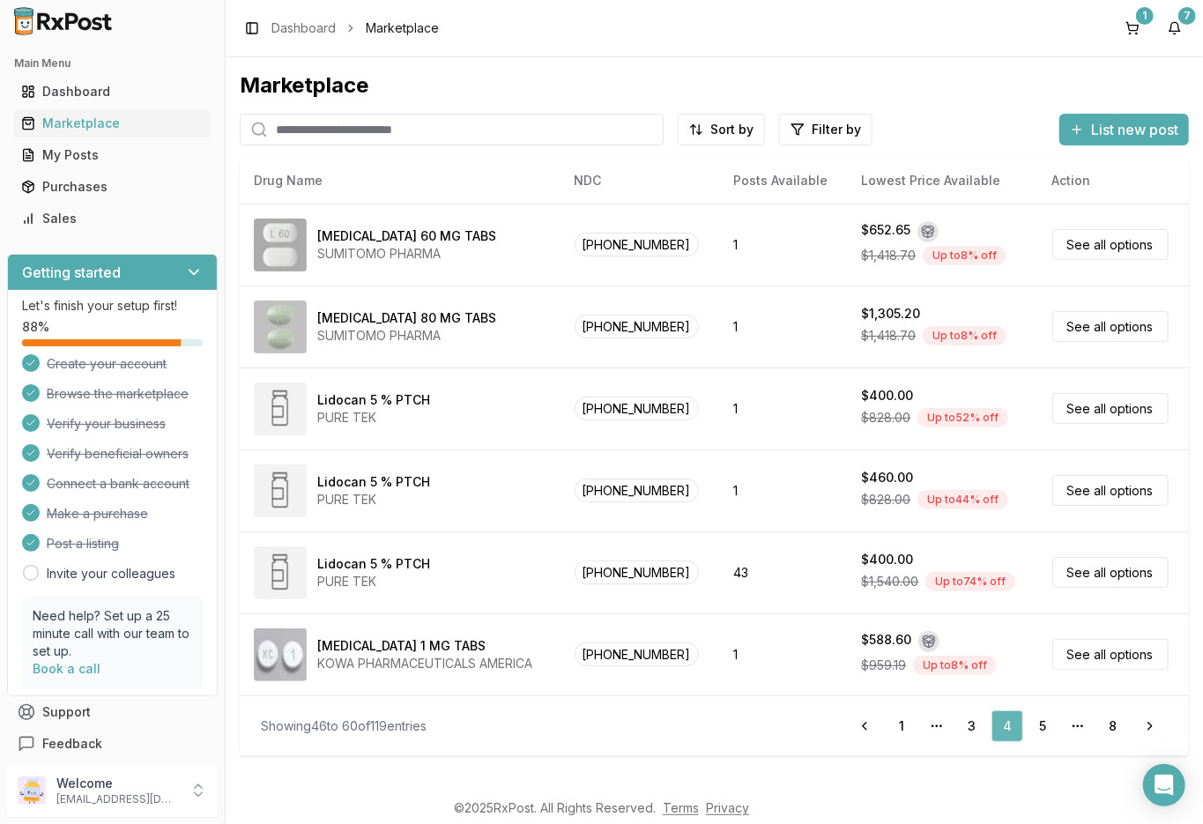
scroll to position [736, 0]
click at [1044, 726] on link "5" at bounding box center [1043, 726] width 32 height 32
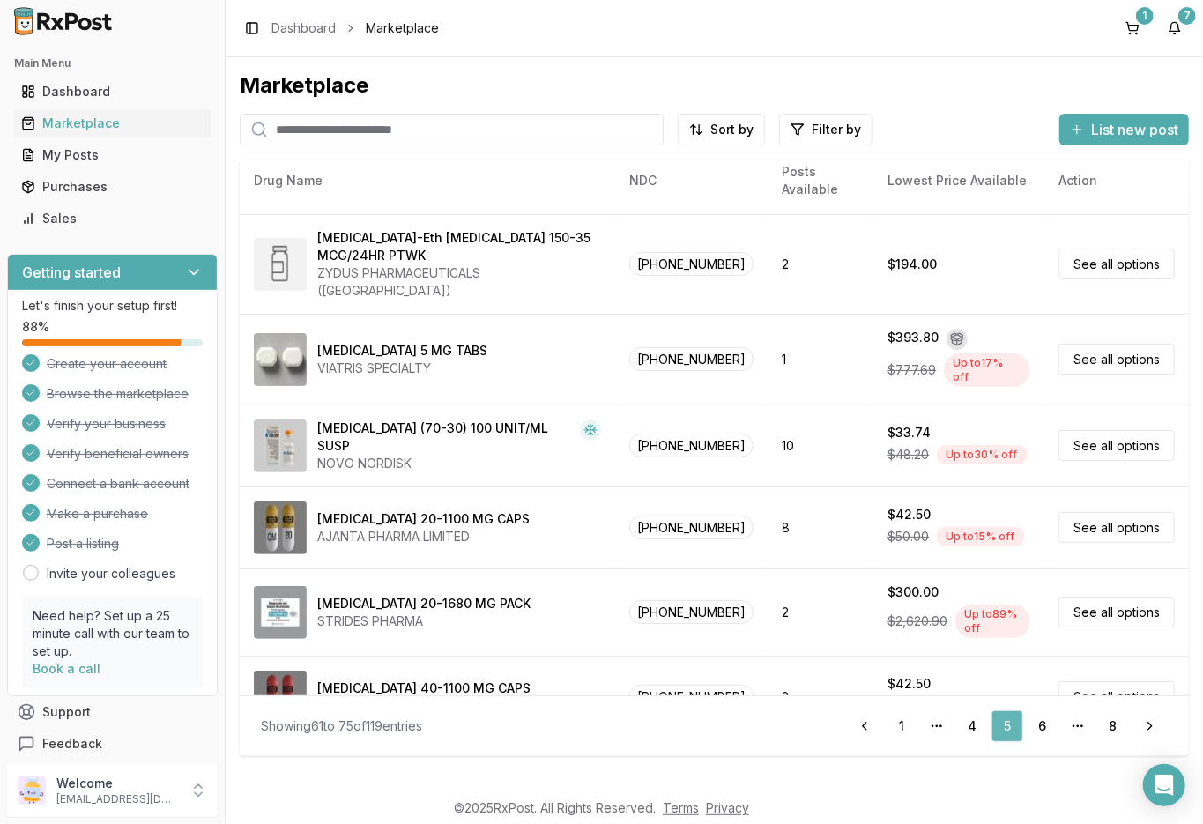
click at [1044, 726] on link "6" at bounding box center [1043, 726] width 32 height 32
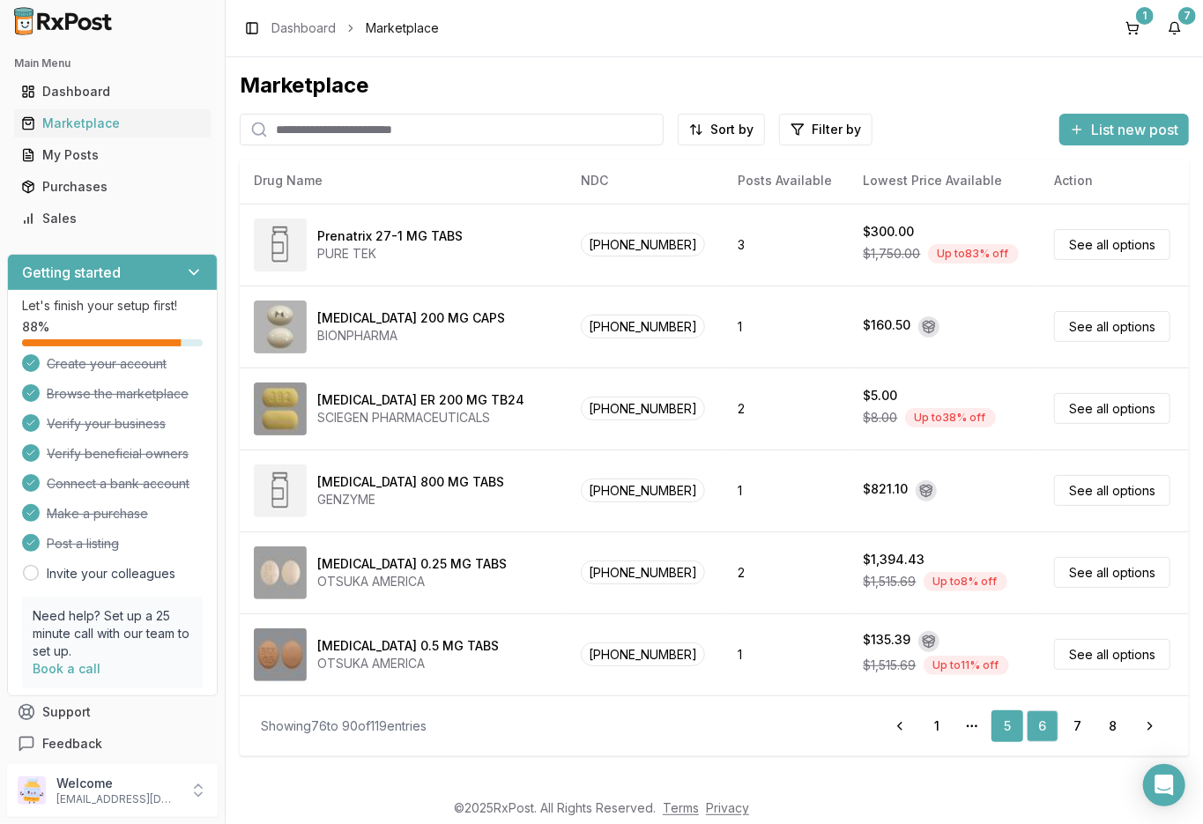
scroll to position [753, 0]
click at [1044, 726] on link "6" at bounding box center [1043, 726] width 32 height 32
click at [1080, 727] on link "7" at bounding box center [1078, 726] width 32 height 32
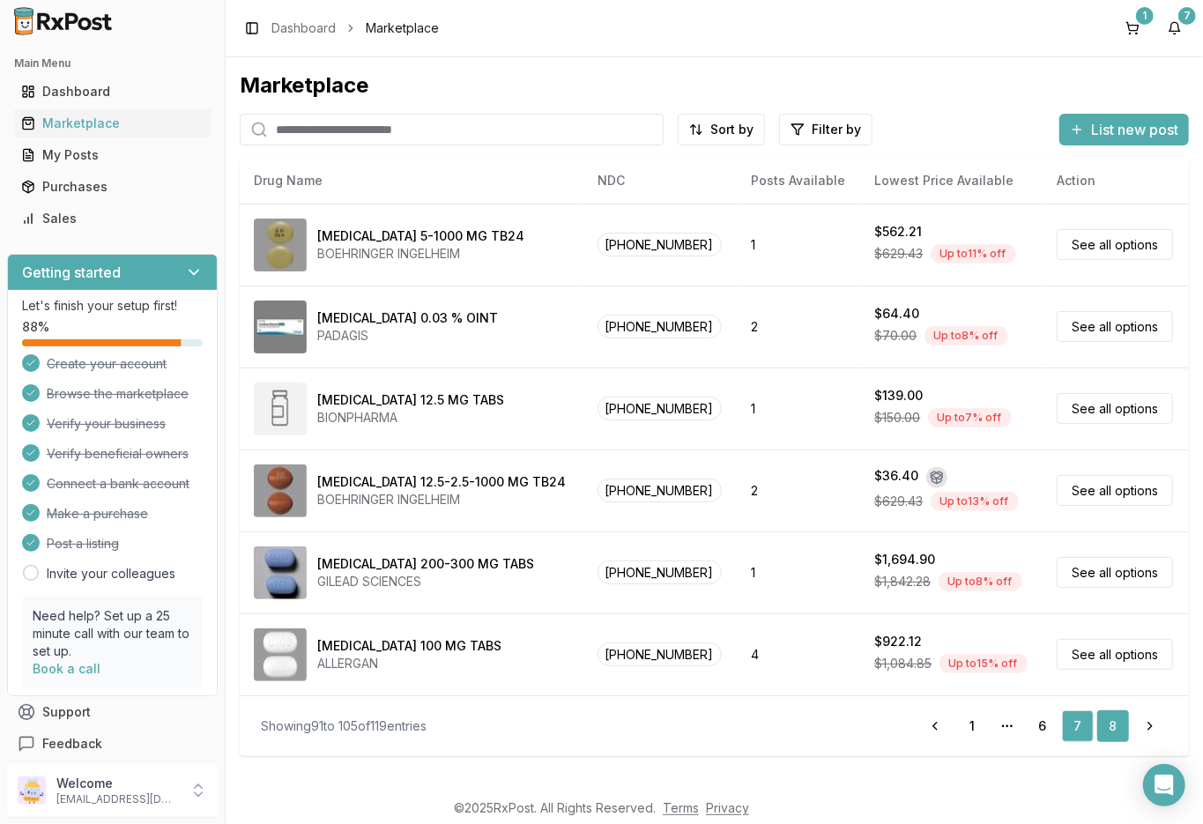
click at [1107, 722] on link "8" at bounding box center [1113, 726] width 32 height 32
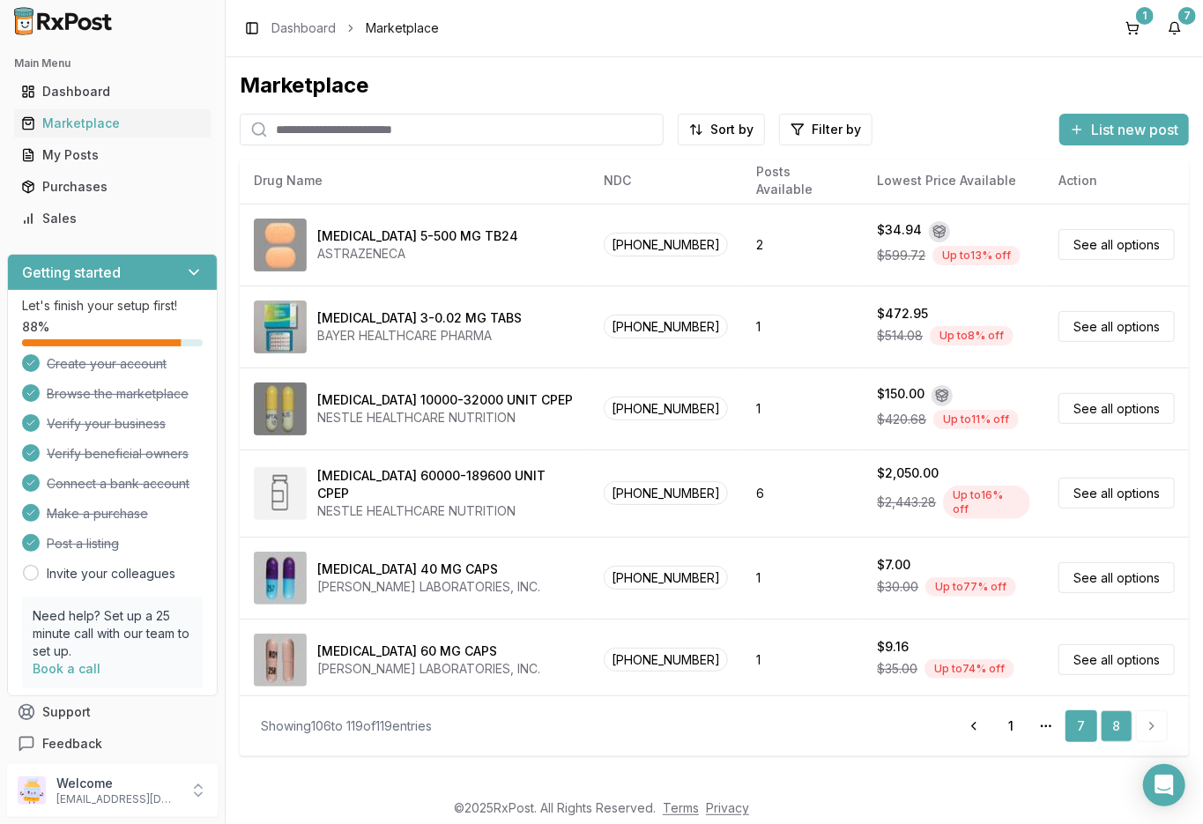
click at [1076, 725] on link "7" at bounding box center [1082, 726] width 32 height 32
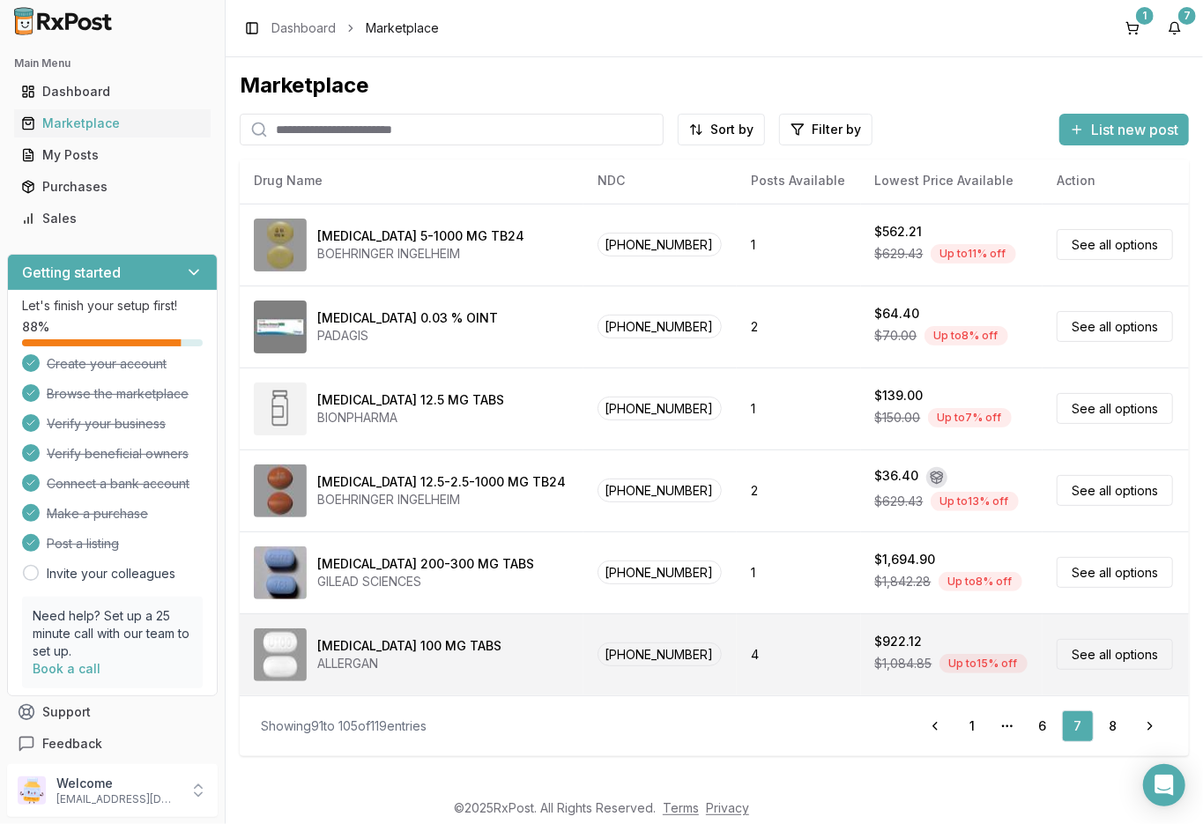
click at [383, 649] on div "Ubrelvy 100 MG TABS" at bounding box center [409, 646] width 184 height 18
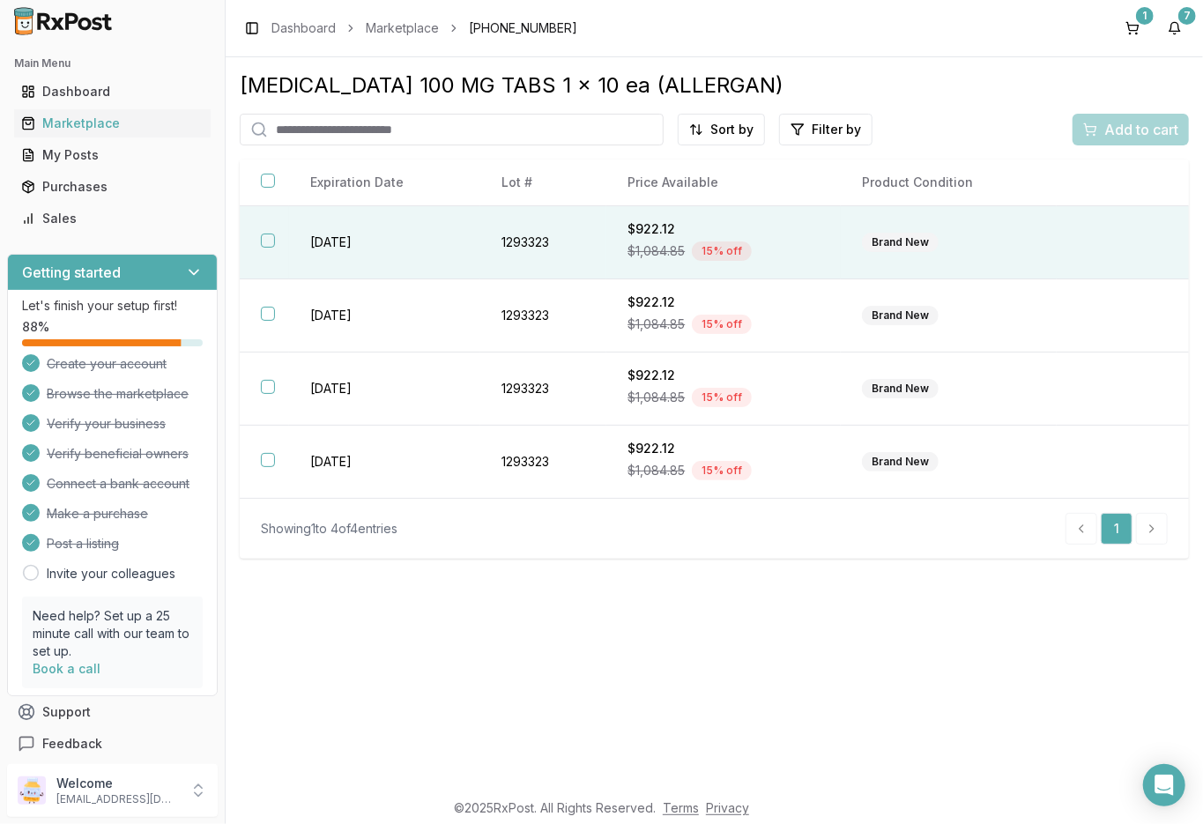
click at [358, 241] on td "2027-07-31" at bounding box center [384, 242] width 191 height 73
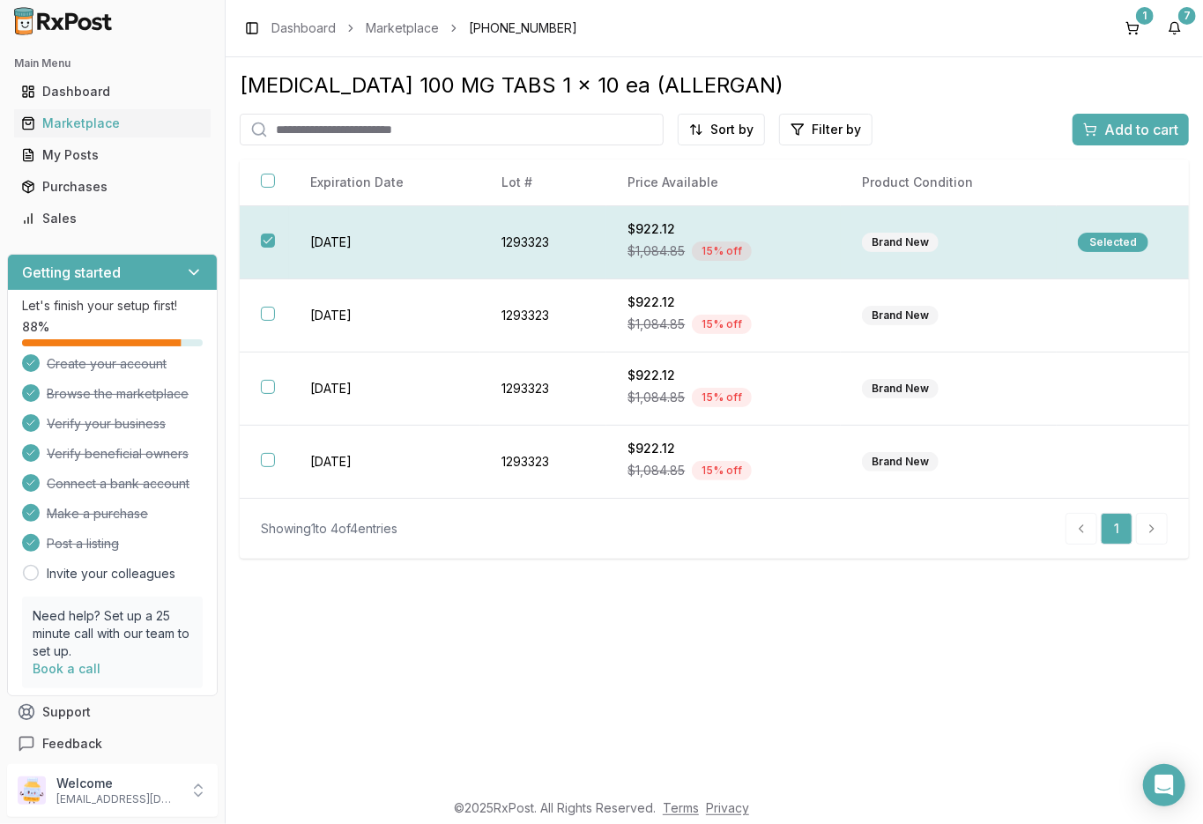
click at [358, 241] on td "2027-07-31" at bounding box center [384, 242] width 191 height 73
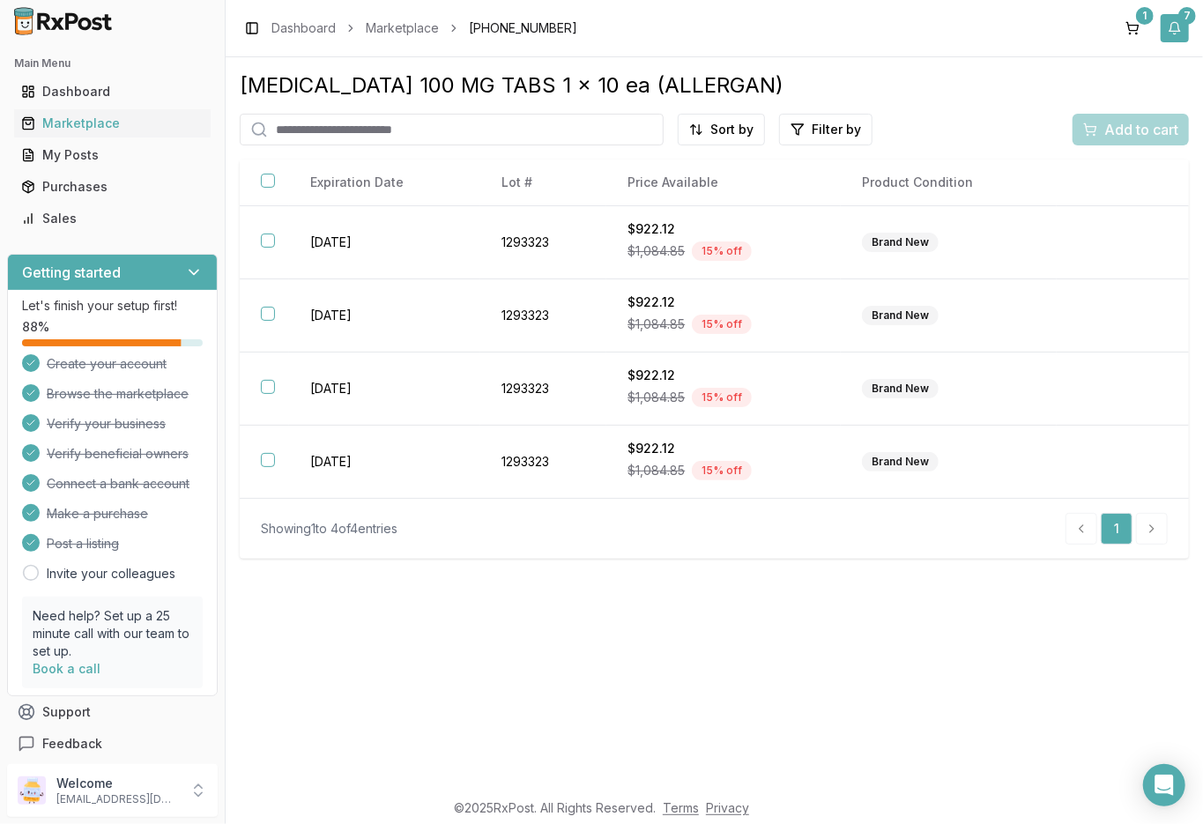
click at [1179, 25] on button "7" at bounding box center [1175, 28] width 28 height 28
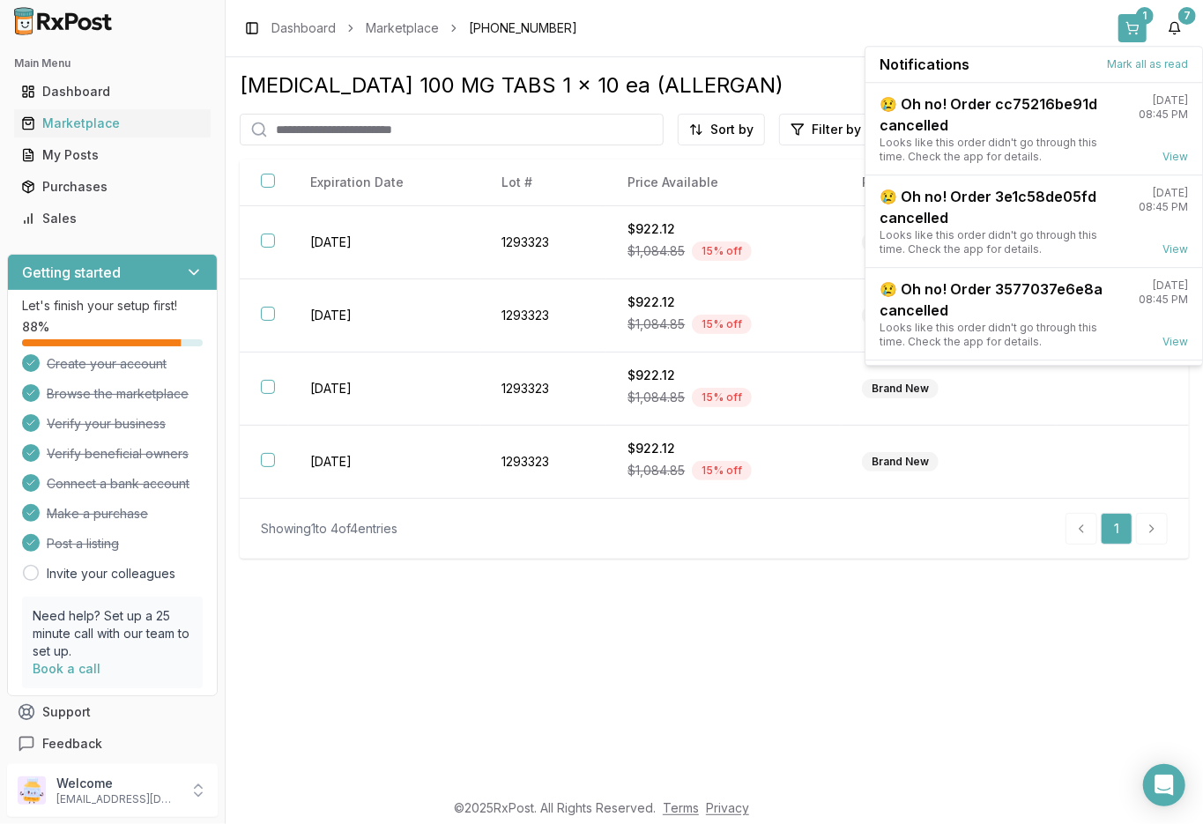
click at [1126, 30] on button "1" at bounding box center [1133, 28] width 28 height 28
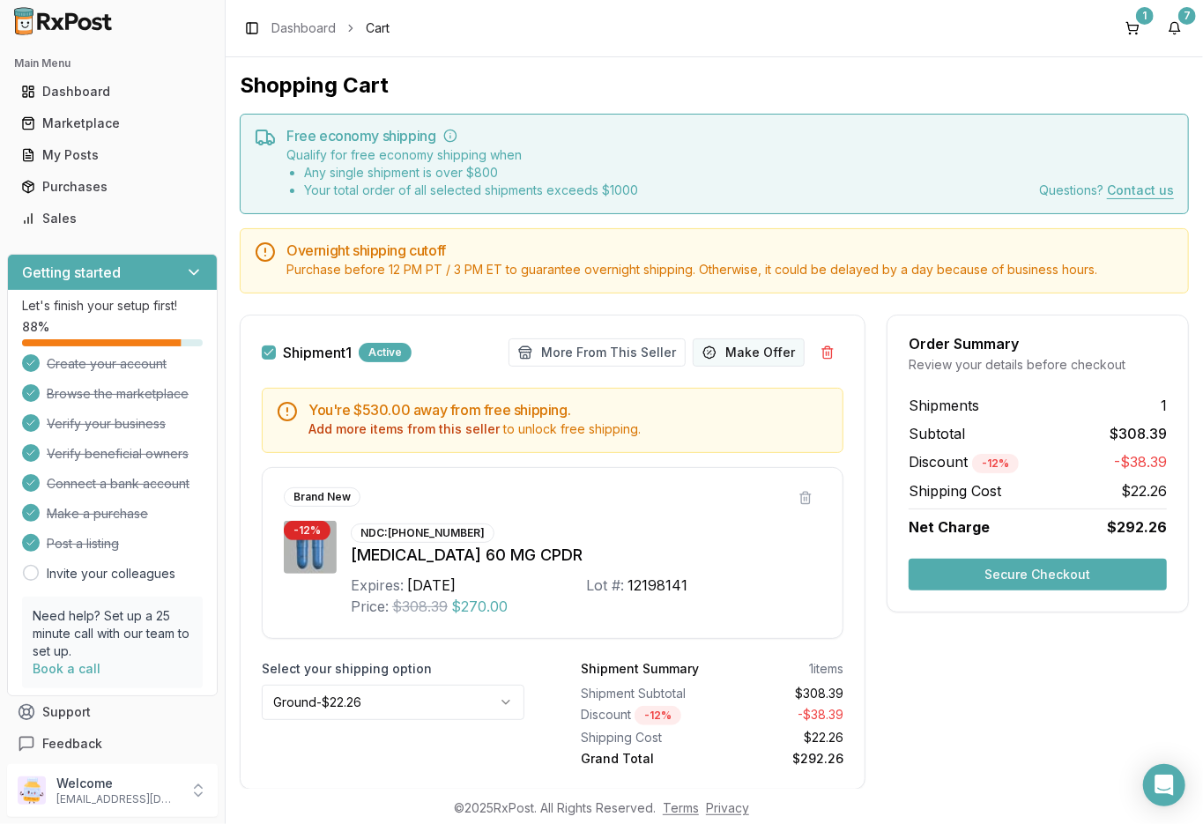
click at [747, 350] on button "Make Offer" at bounding box center [749, 352] width 112 height 28
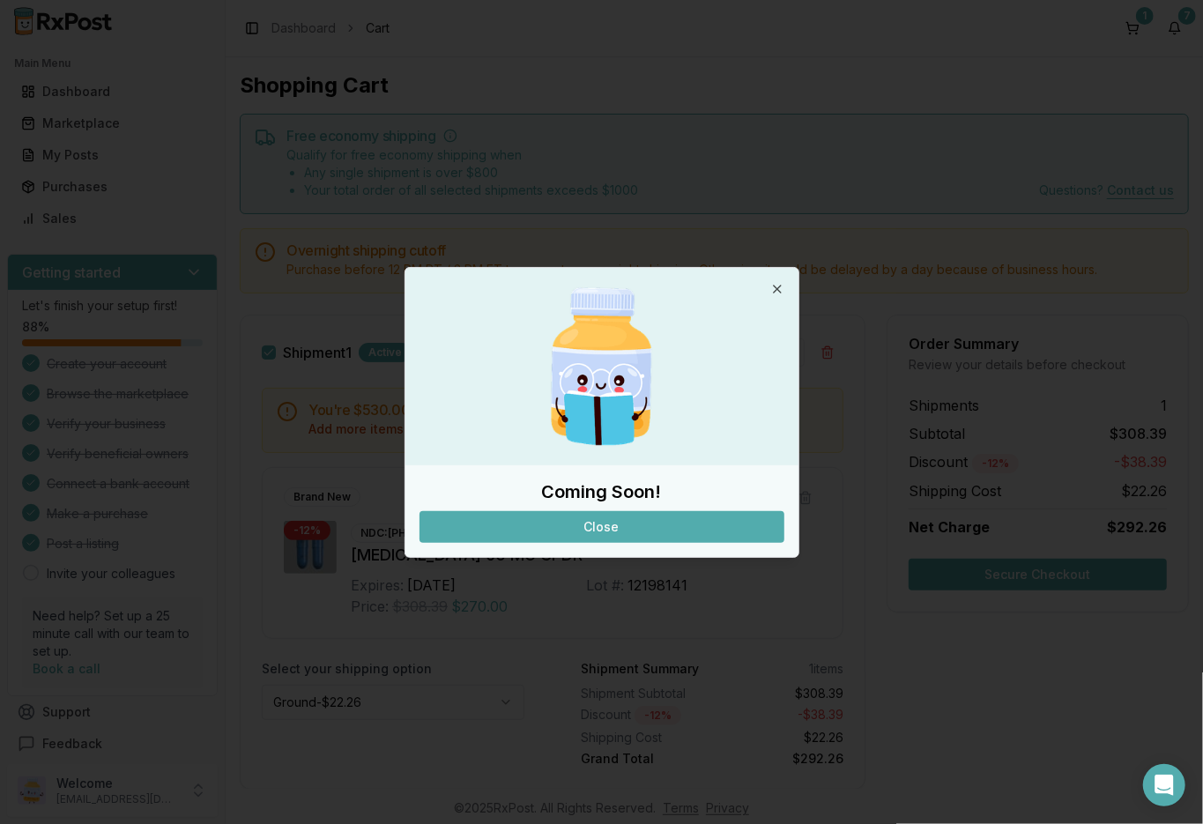
click at [593, 523] on button "Close" at bounding box center [602, 527] width 365 height 32
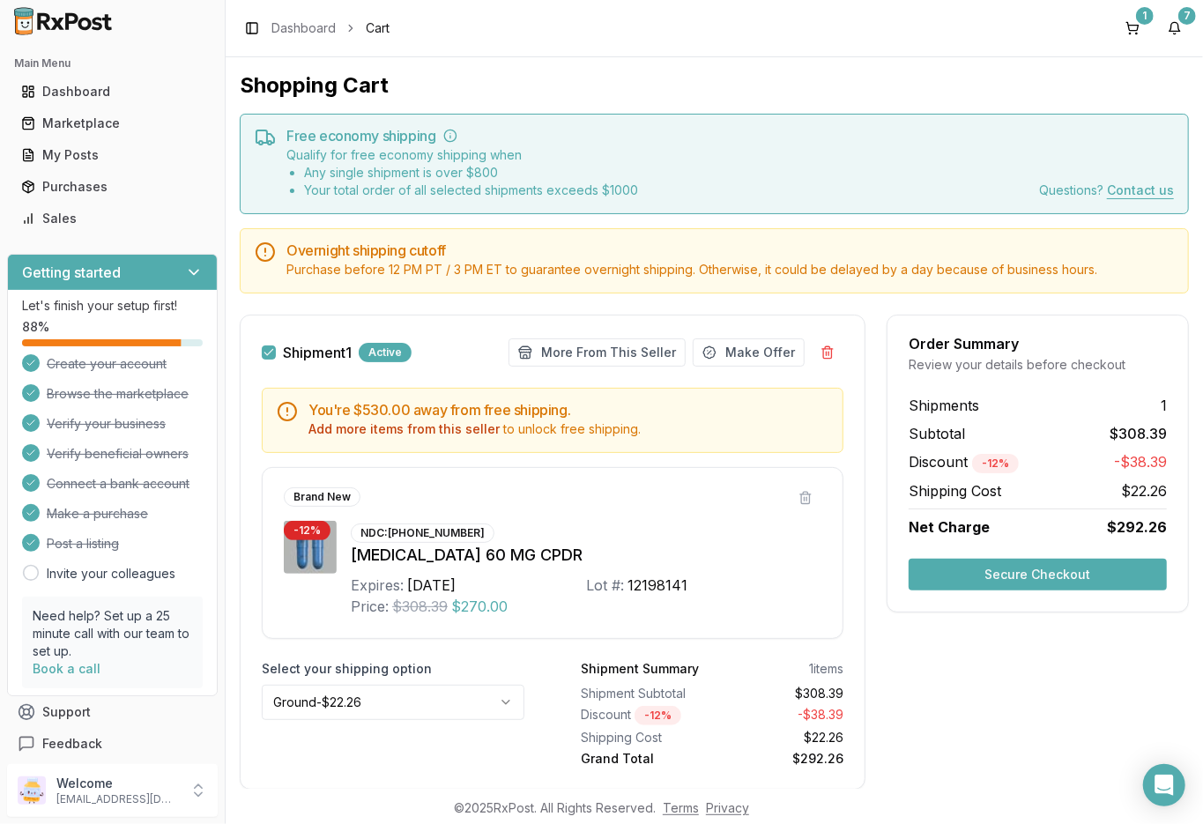
scroll to position [49, 0]
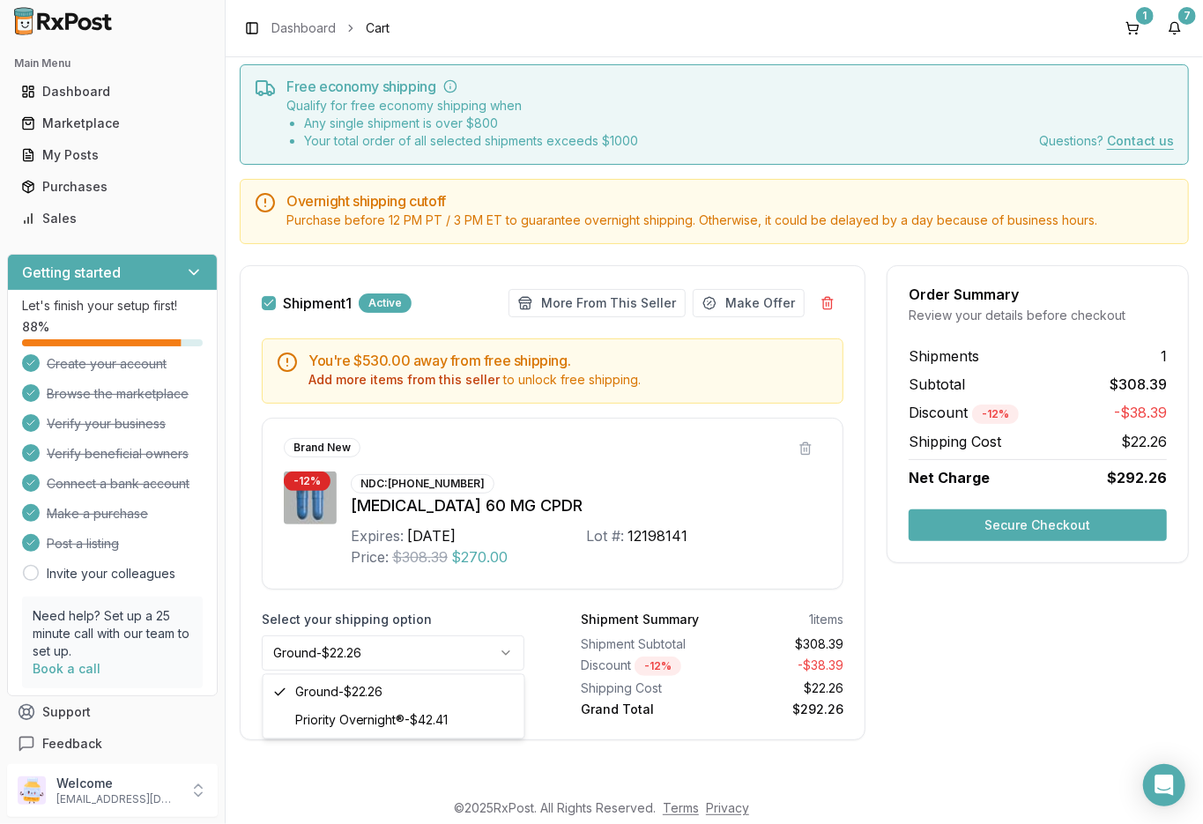
click at [500, 651] on html "Main Menu Dashboard Marketplace My Posts Purchases Sales Getting started Let's …" at bounding box center [601, 412] width 1203 height 824
click at [795, 766] on html "Main Menu Dashboard Marketplace My Posts Purchases Sales Getting started Let's …" at bounding box center [601, 412] width 1203 height 824
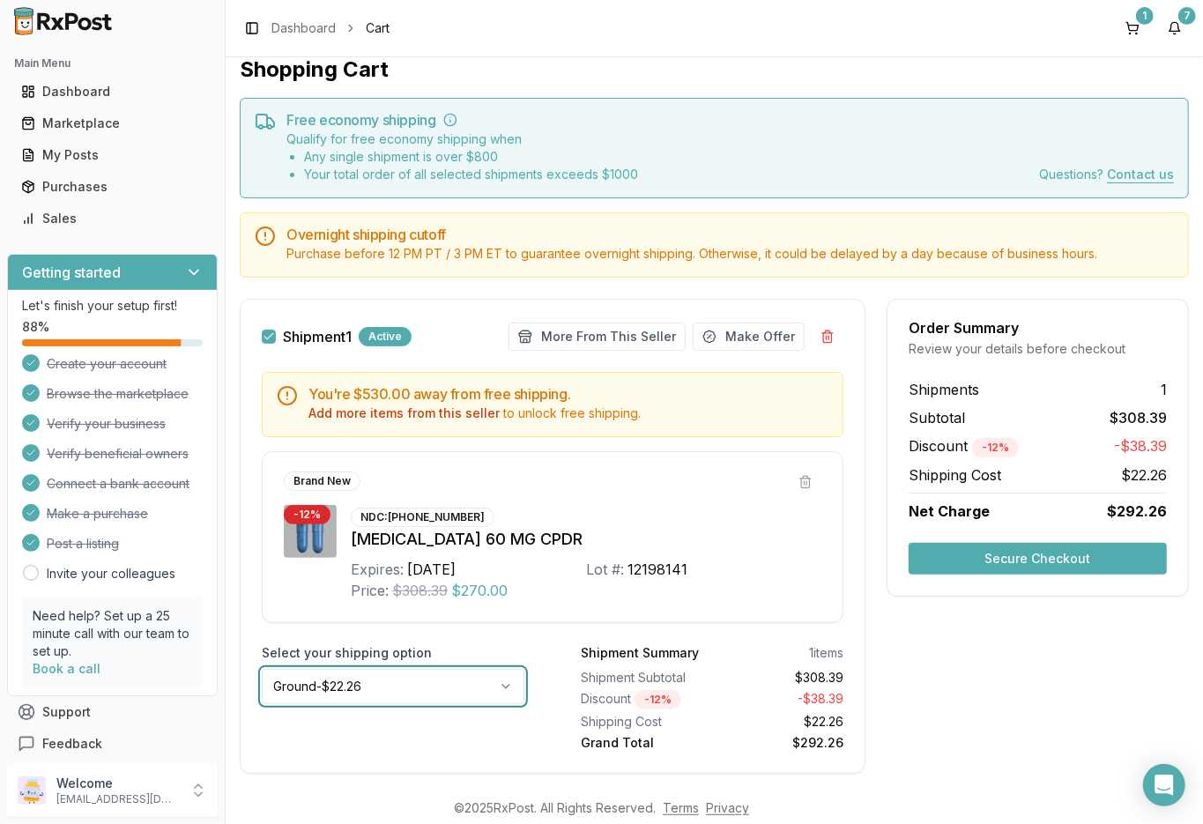
scroll to position [0, 0]
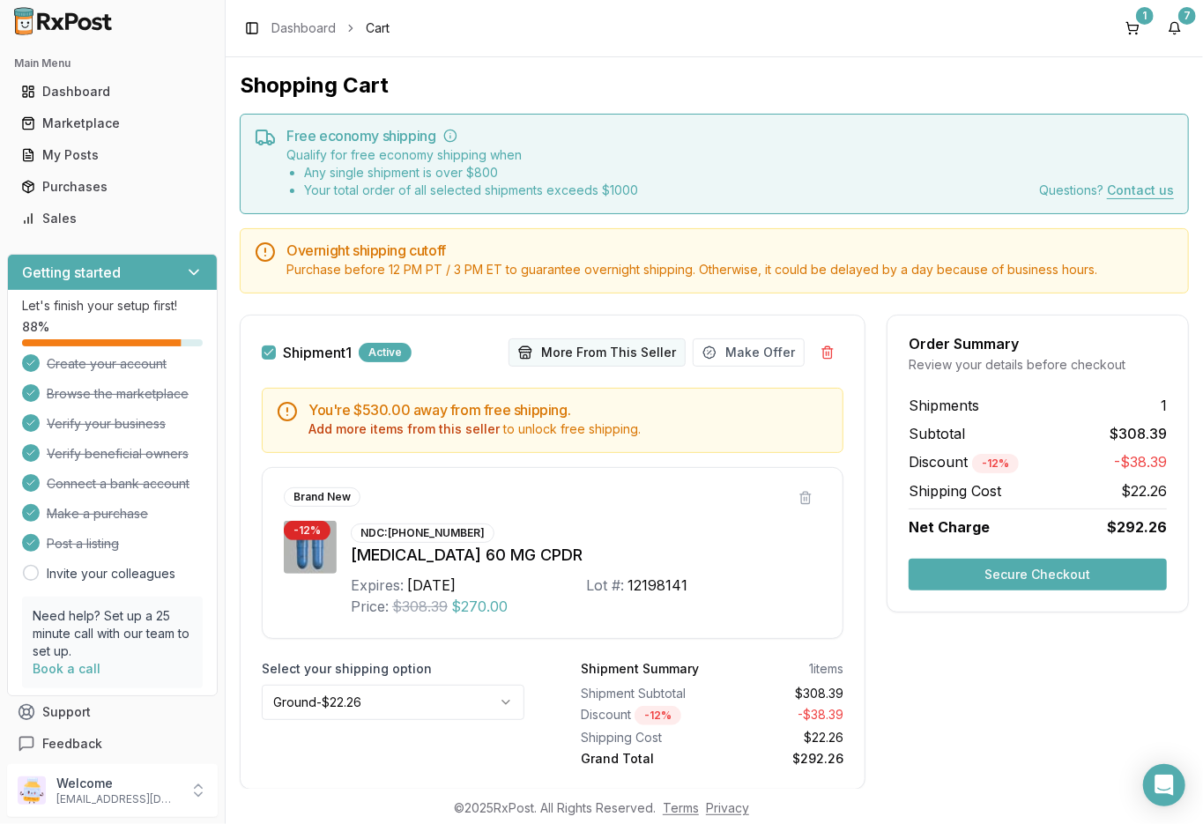
click at [583, 353] on button "More From This Seller" at bounding box center [597, 352] width 177 height 28
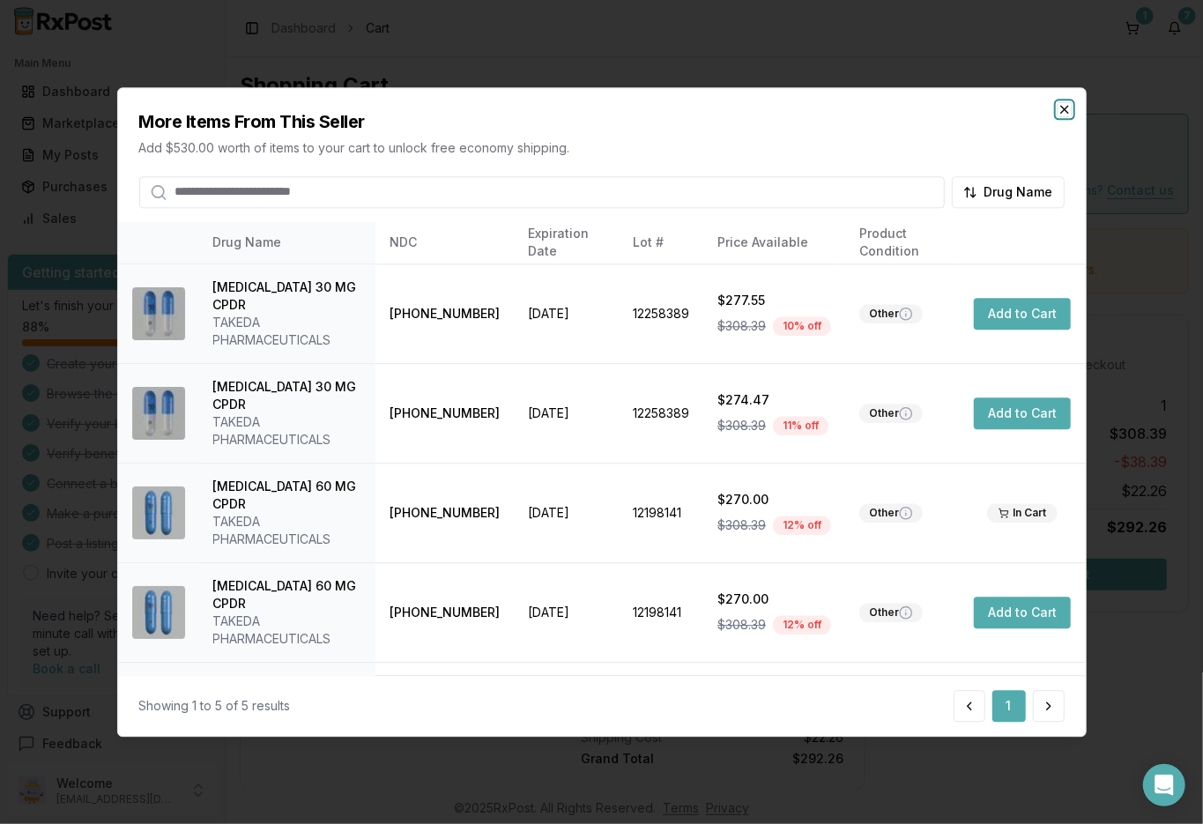
click at [1063, 109] on icon "button" at bounding box center [1064, 109] width 7 height 7
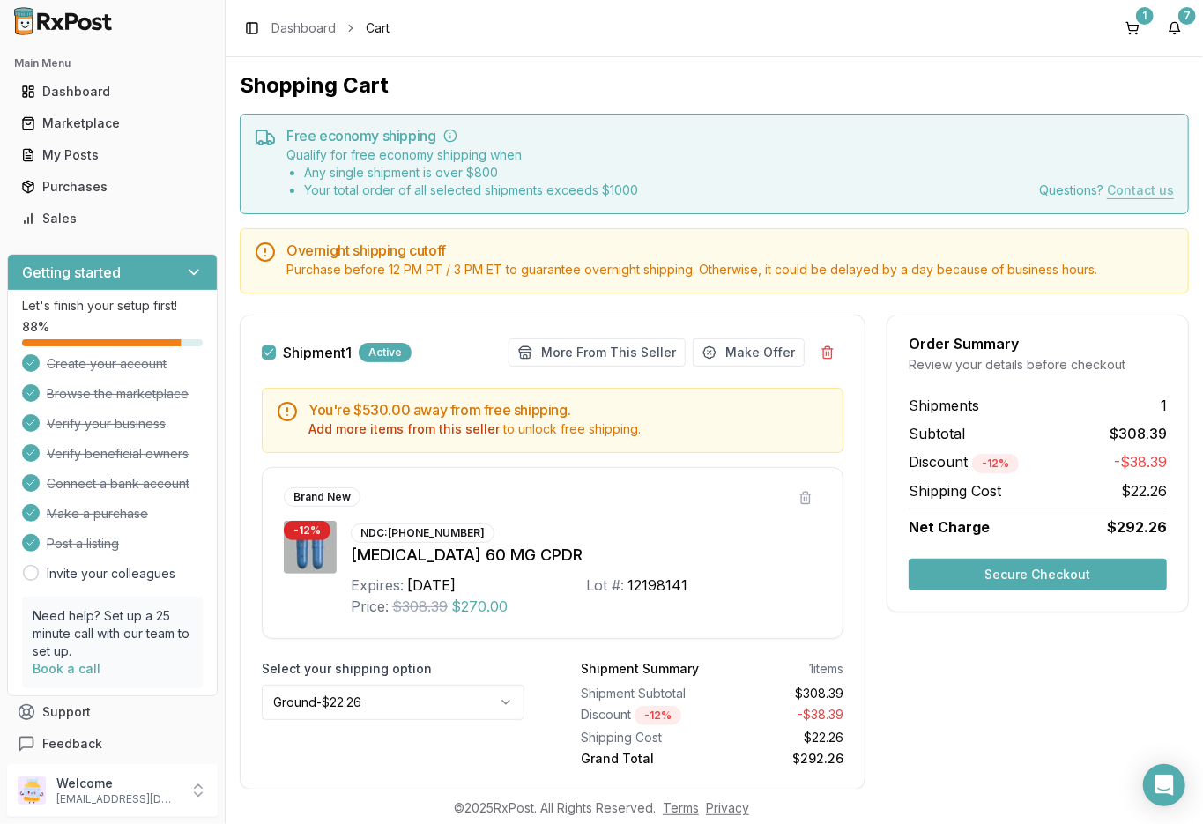
click at [1135, 190] on button "Contact us" at bounding box center [1140, 190] width 67 height 0
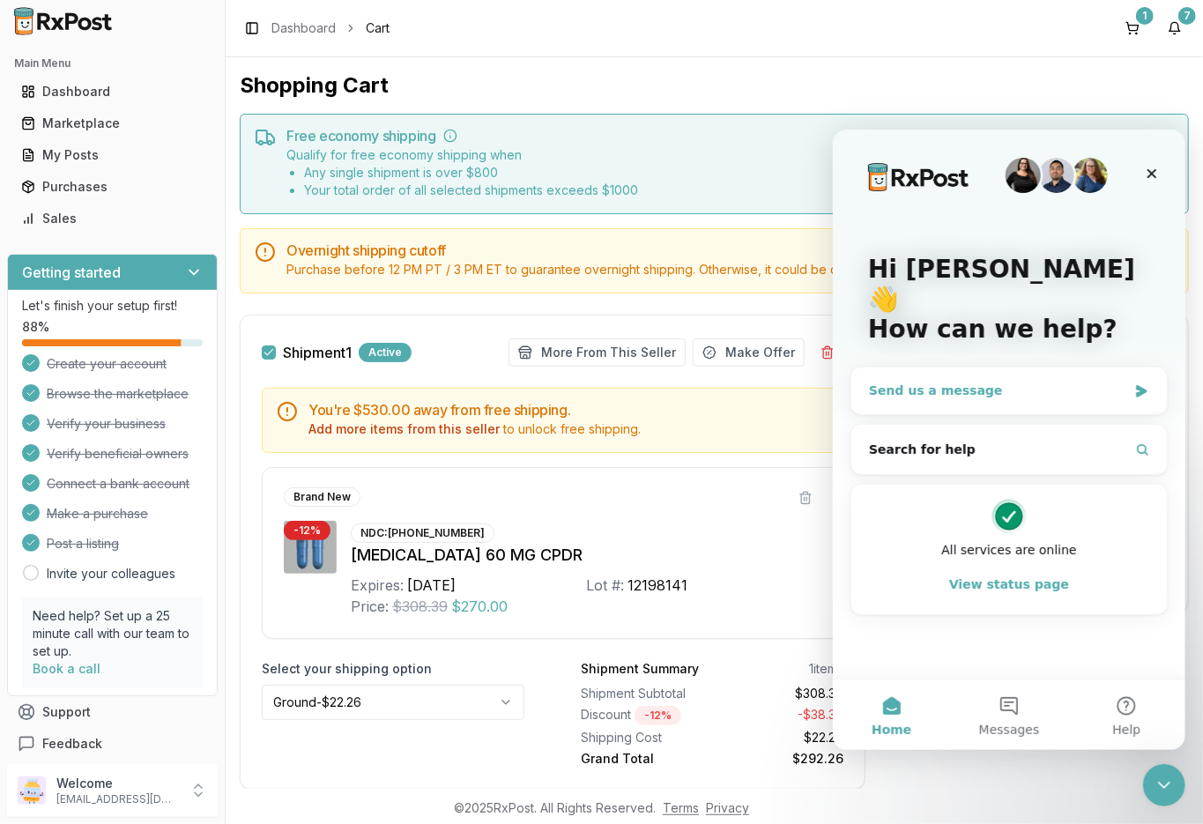
click at [1138, 384] on icon "Intercom messenger" at bounding box center [1140, 390] width 11 height 12
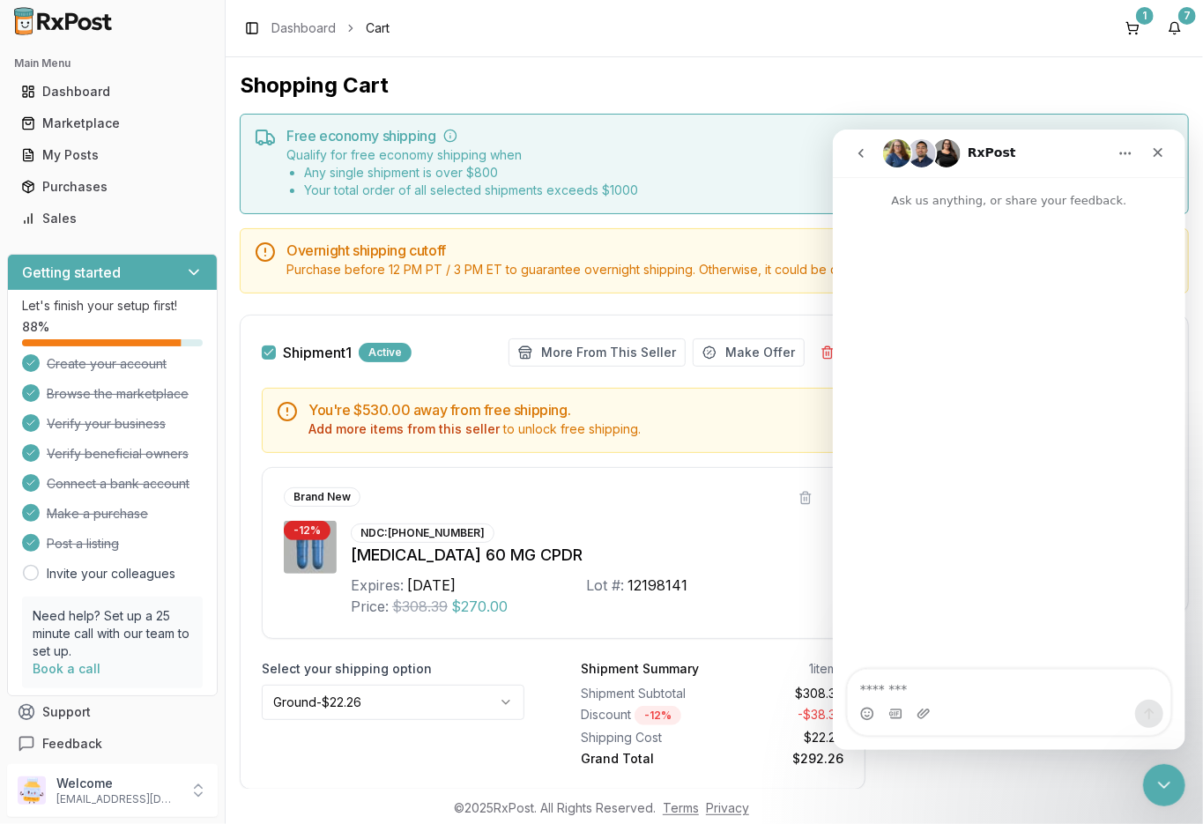
click at [898, 268] on div "Intercom messenger" at bounding box center [1008, 440] width 353 height 462
click at [884, 688] on textarea "Message…" at bounding box center [1008, 684] width 323 height 30
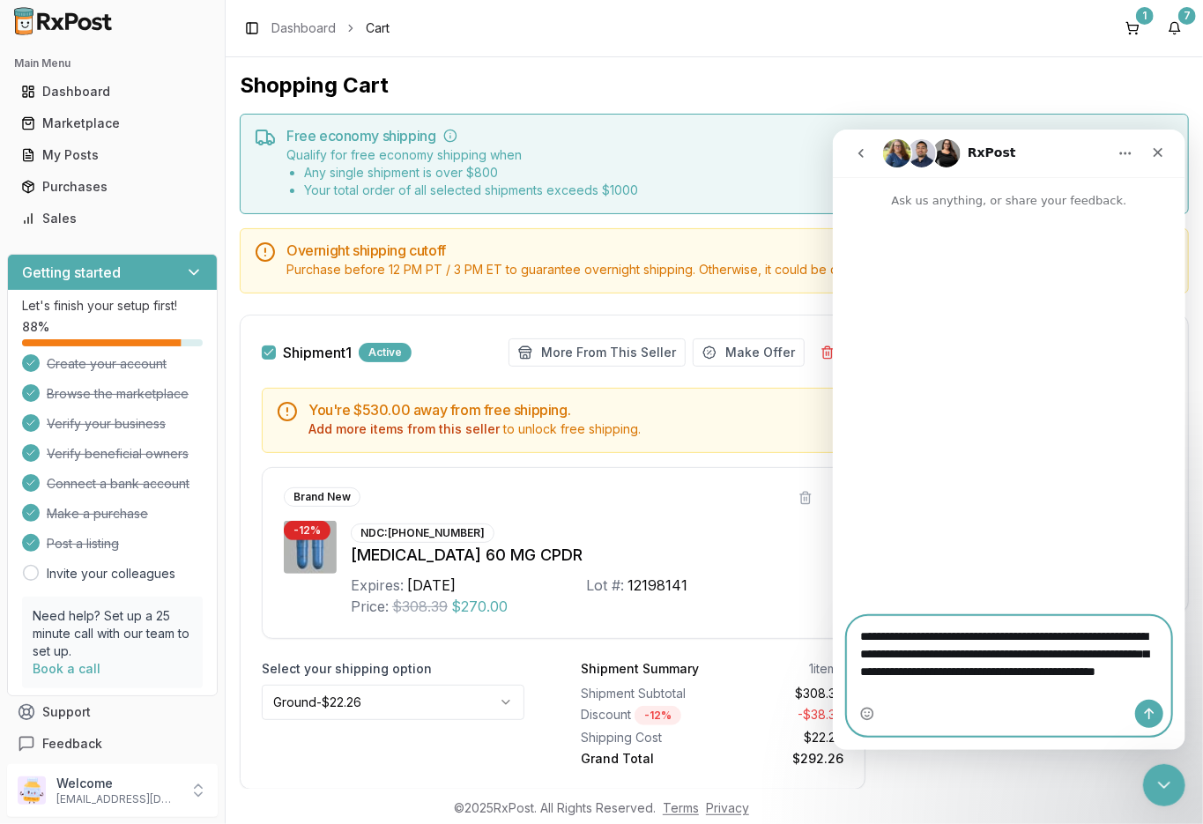
type textarea "**********"
click at [1149, 704] on button "Send a message…" at bounding box center [1148, 713] width 28 height 28
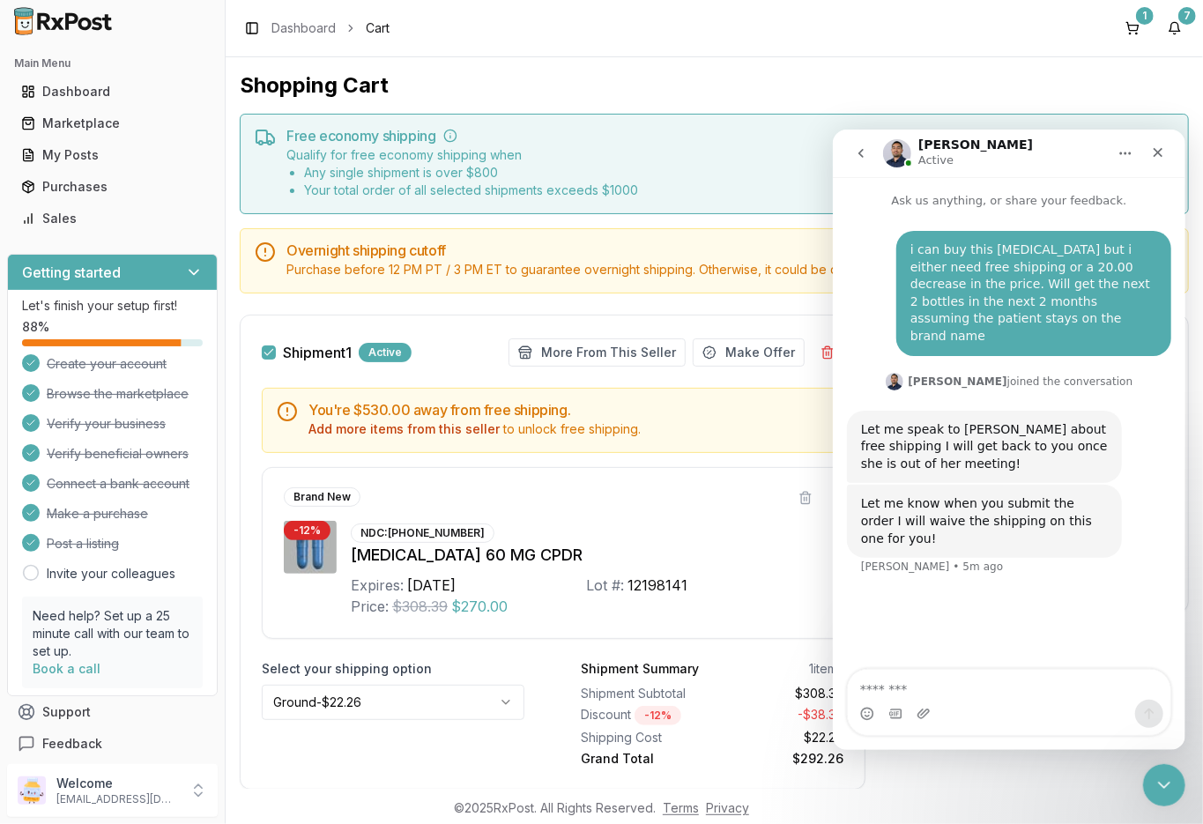
click at [858, 144] on button "go back" at bounding box center [860, 152] width 33 height 33
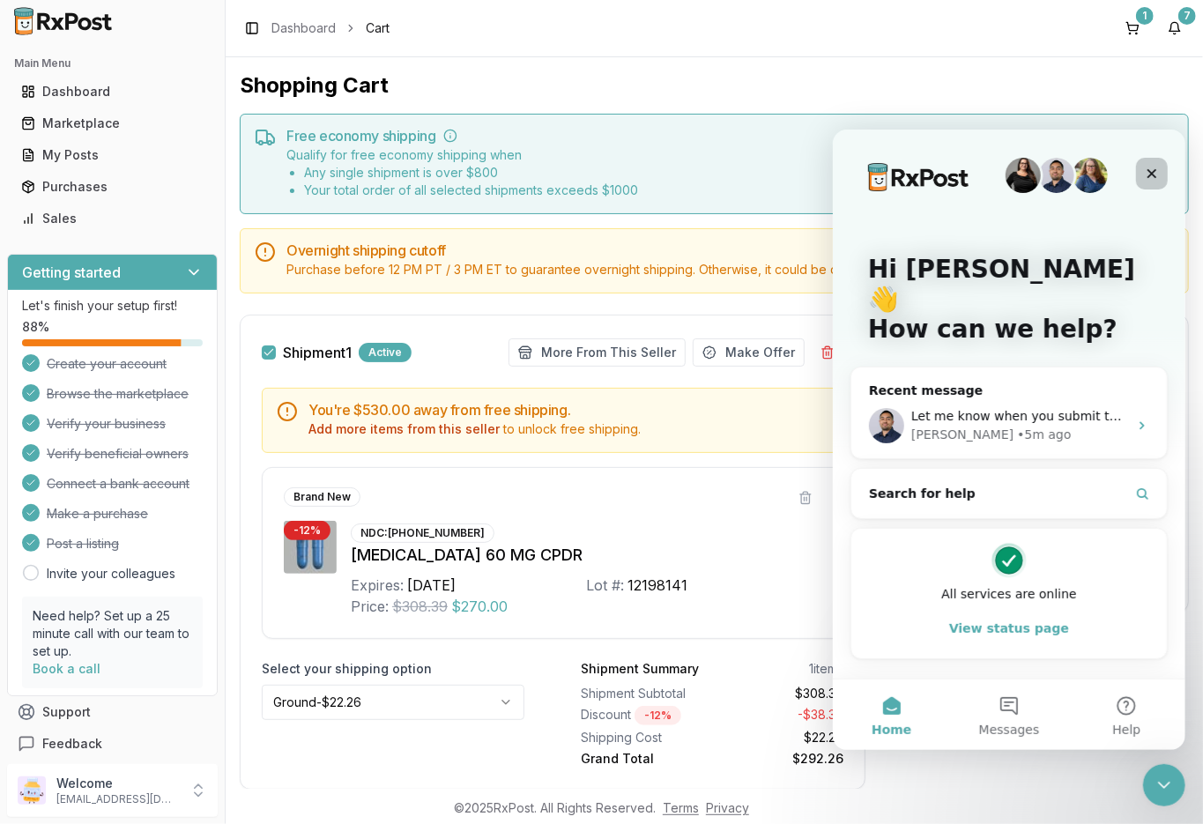
click at [1137, 168] on div "Close" at bounding box center [1151, 173] width 32 height 32
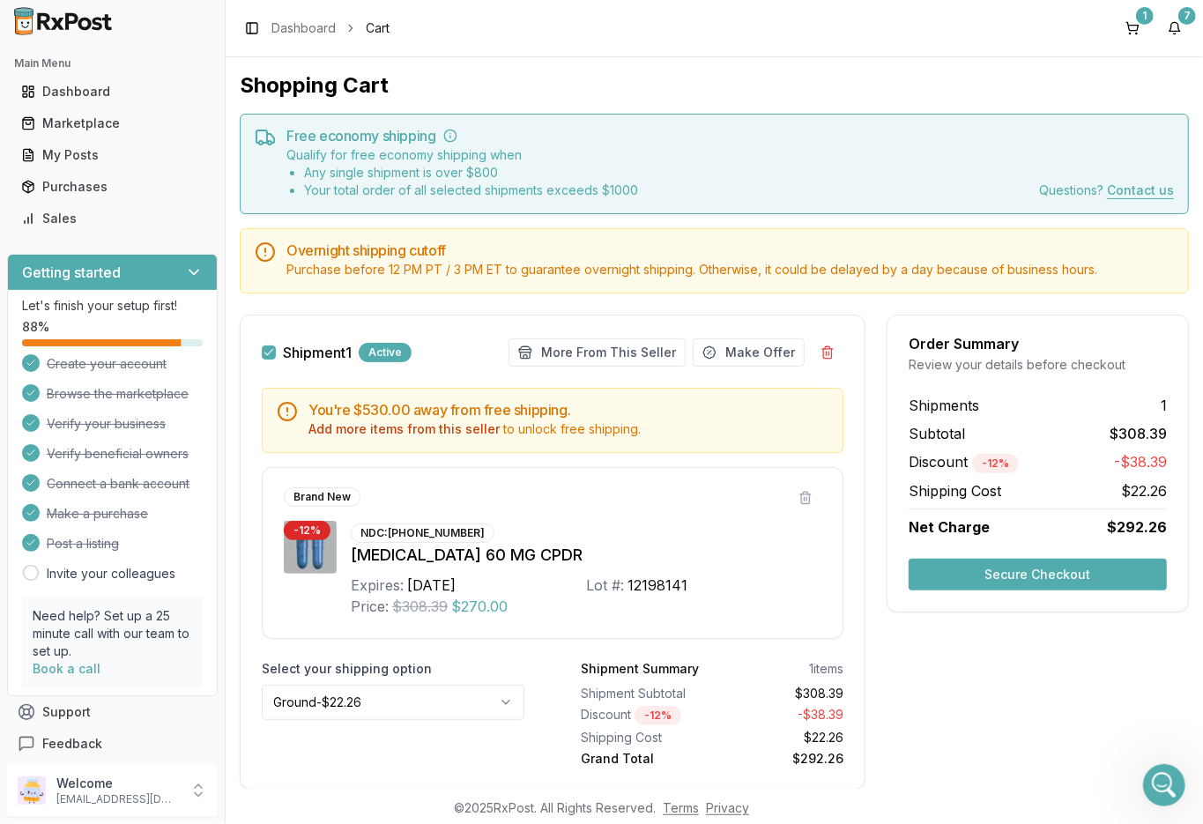
click at [1035, 569] on button "Secure Checkout" at bounding box center [1038, 575] width 258 height 32
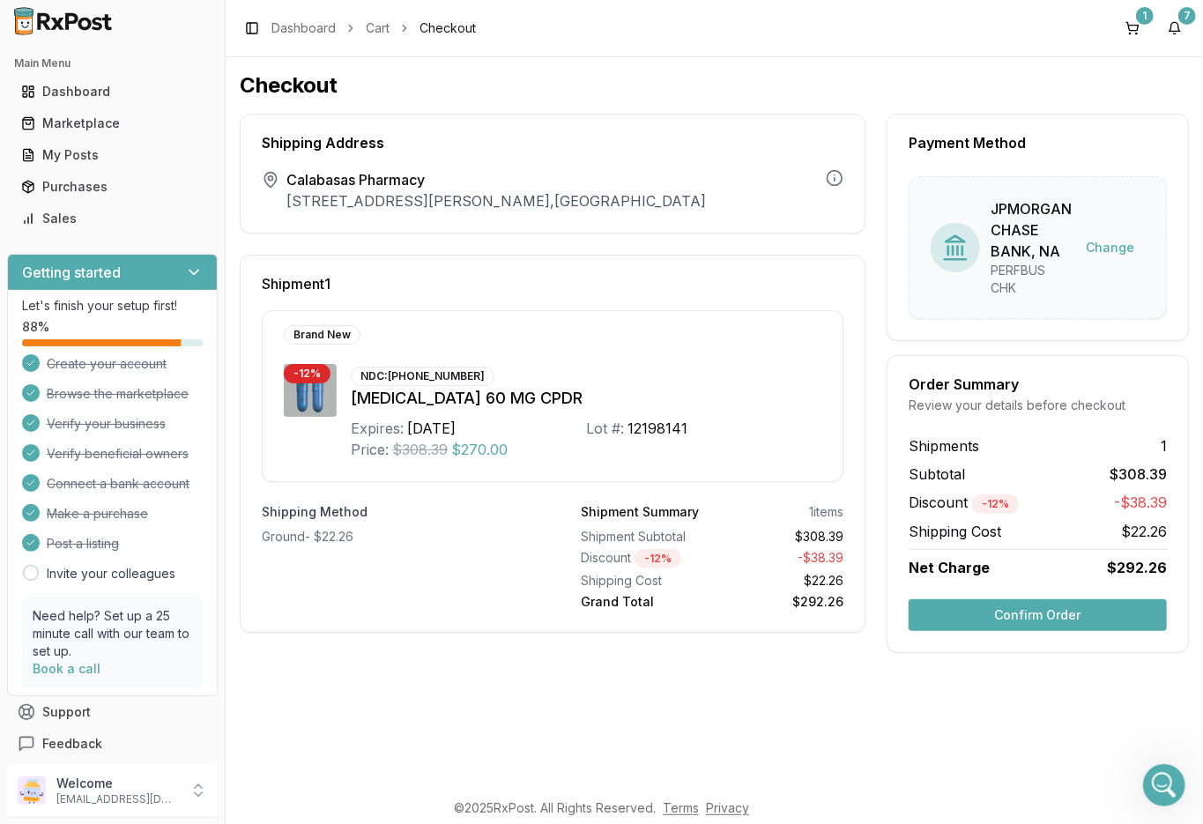
click at [1027, 613] on button "Confirm Order" at bounding box center [1038, 615] width 258 height 32
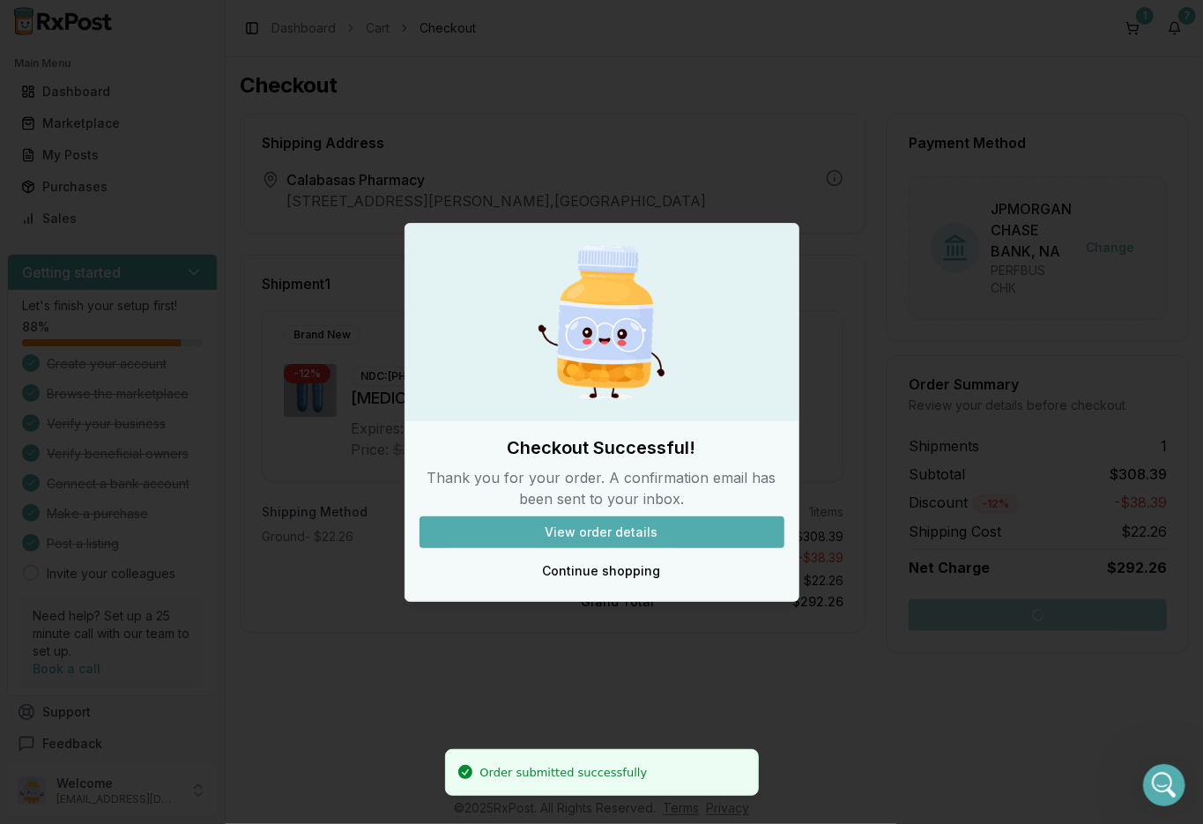
click at [647, 529] on button "View order details" at bounding box center [602, 533] width 365 height 32
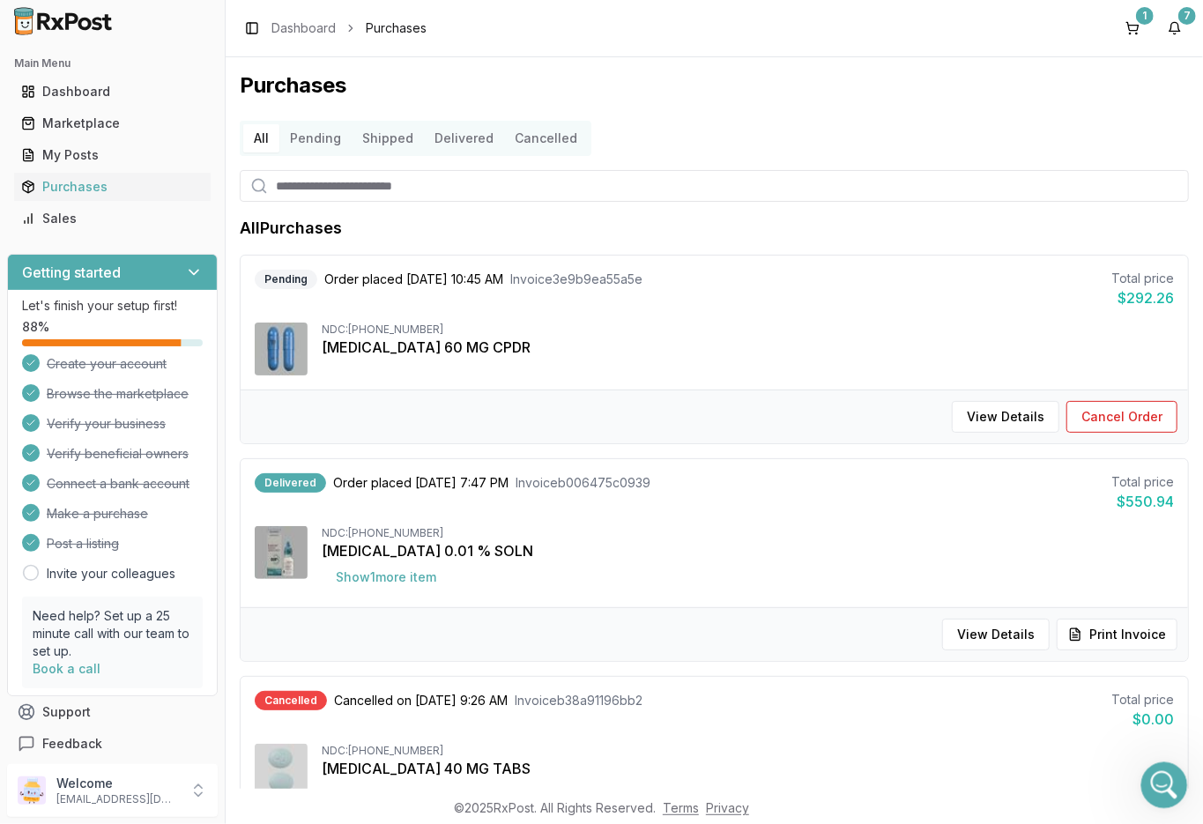
click at [1156, 780] on icon "Open Intercom Messenger" at bounding box center [1162, 783] width 29 height 29
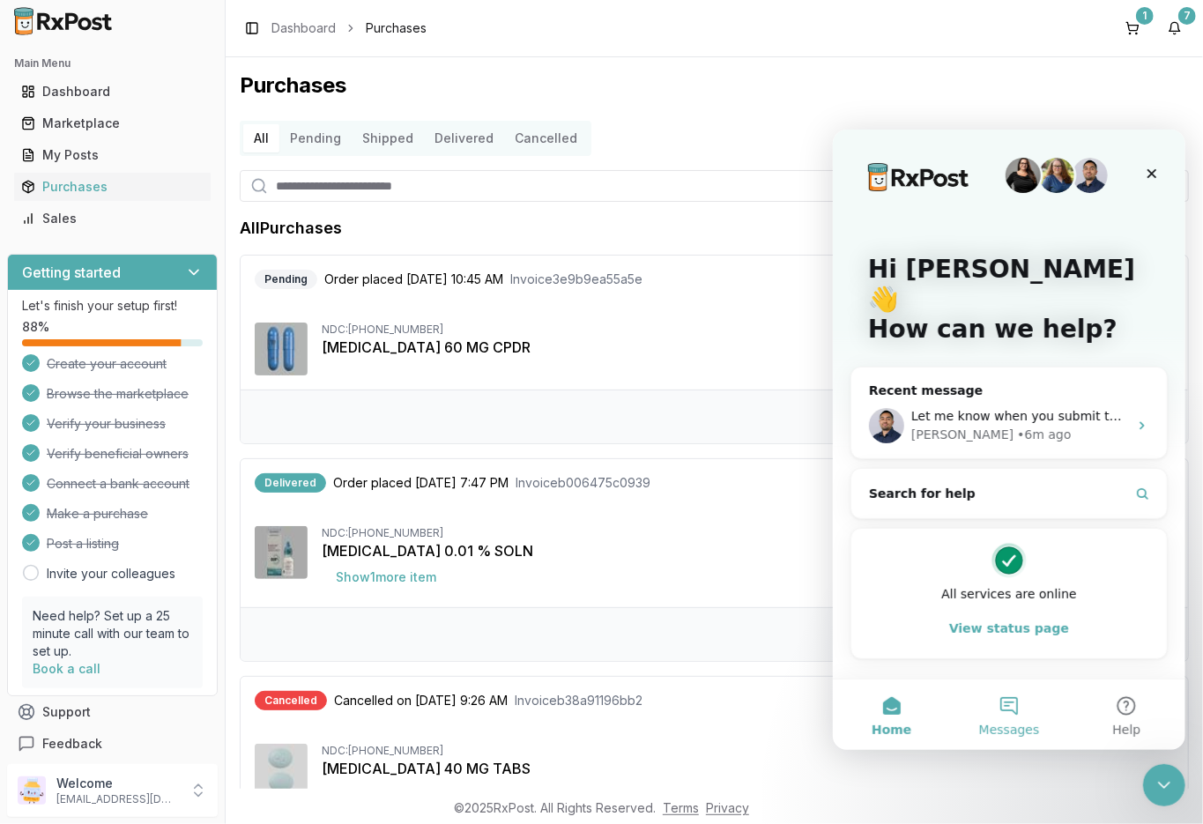
click at [1011, 710] on button "Messages" at bounding box center [1007, 714] width 117 height 71
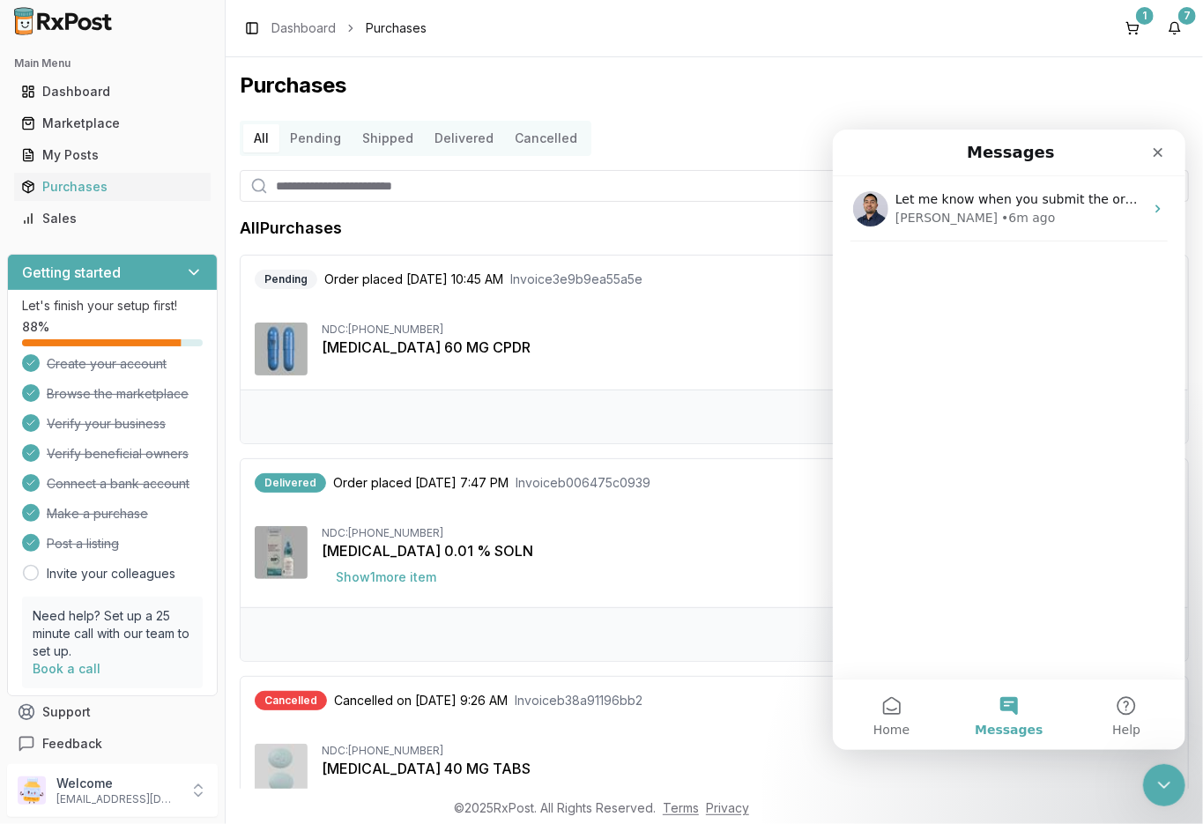
click at [1008, 700] on button "Messages" at bounding box center [1007, 714] width 117 height 71
drag, startPoint x: 927, startPoint y: 353, endPoint x: 938, endPoint y: 342, distance: 15.0
click at [928, 350] on div "Let me know when you submit the order I will waive the shipping on this one for…" at bounding box center [1008, 426] width 353 height 502
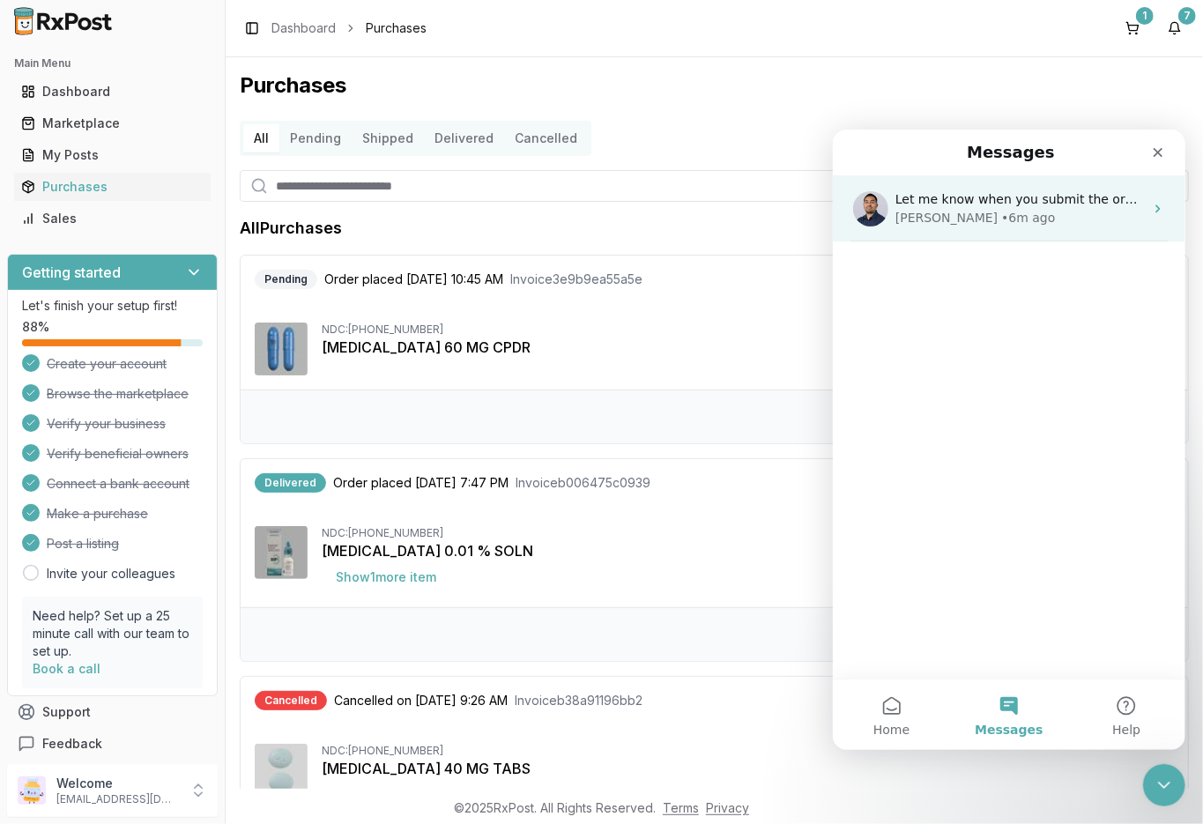
click at [1150, 207] on icon "Intercom messenger" at bounding box center [1157, 208] width 14 height 14
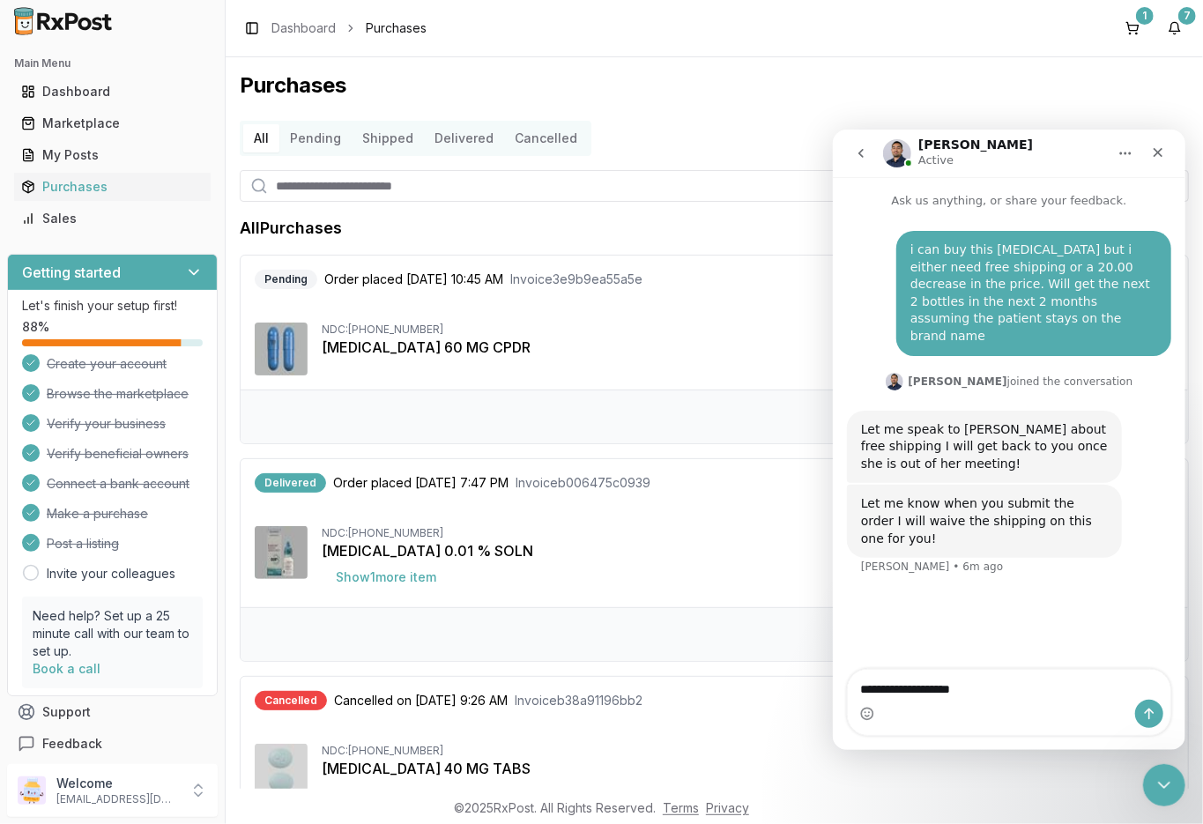
type textarea "**********"
click at [1149, 712] on icon "Send a message…" at bounding box center [1149, 713] width 14 height 14
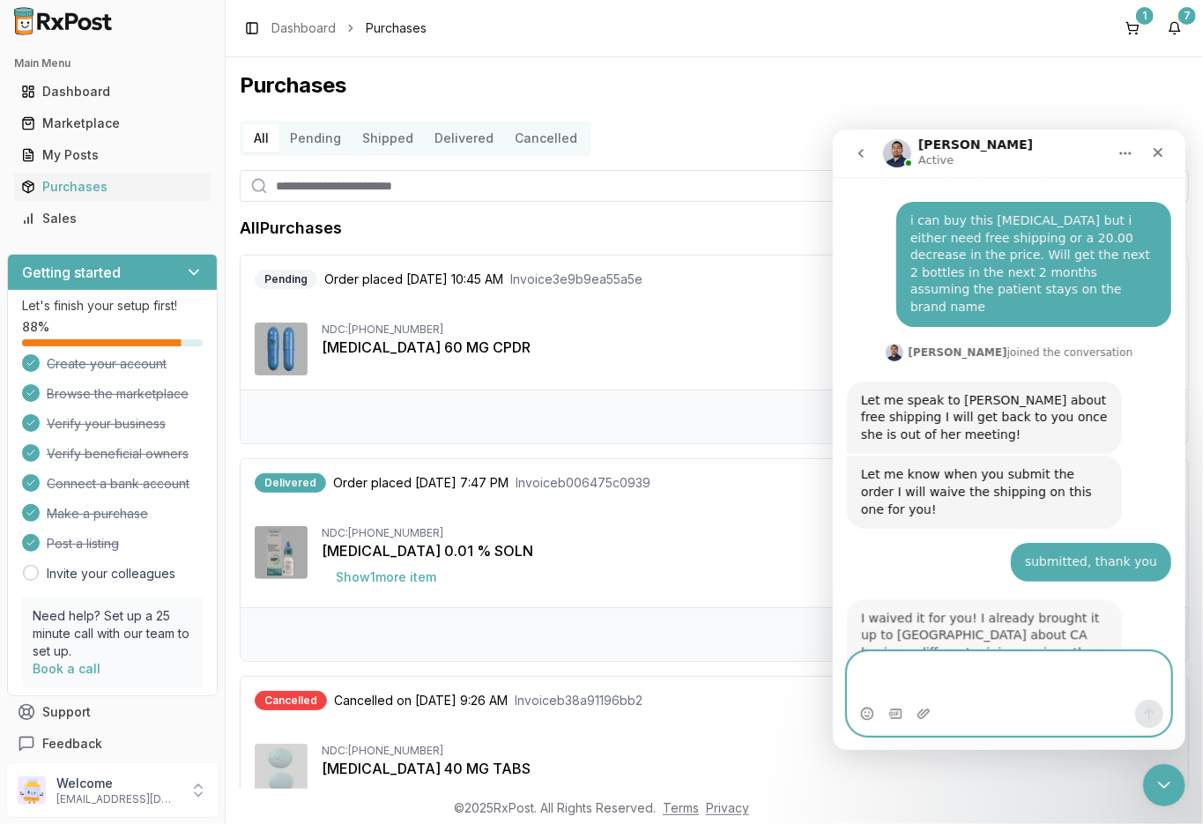
scroll to position [65, 0]
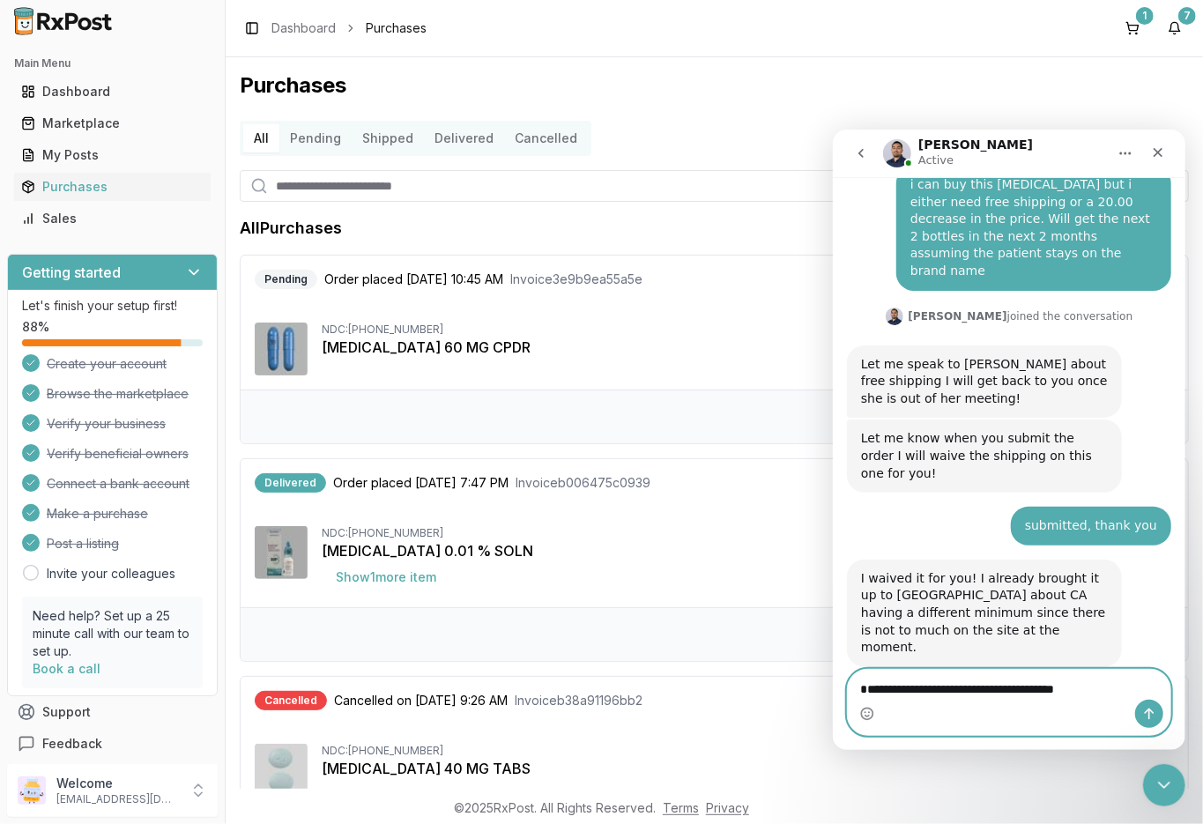
type textarea "**********"
click at [1142, 710] on icon "Send a message…" at bounding box center [1149, 713] width 14 height 14
